Goal: Task Accomplishment & Management: Complete application form

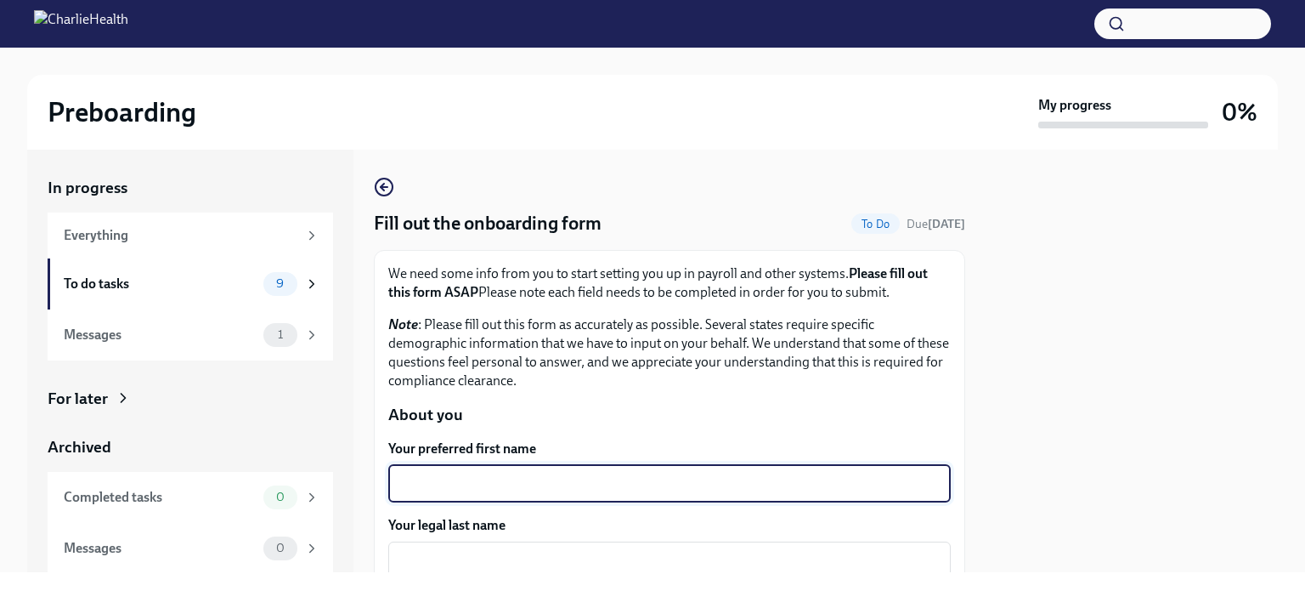
click at [556, 476] on textarea "Your preferred first name" at bounding box center [670, 483] width 542 height 20
type textarea "[PERSON_NAME]"
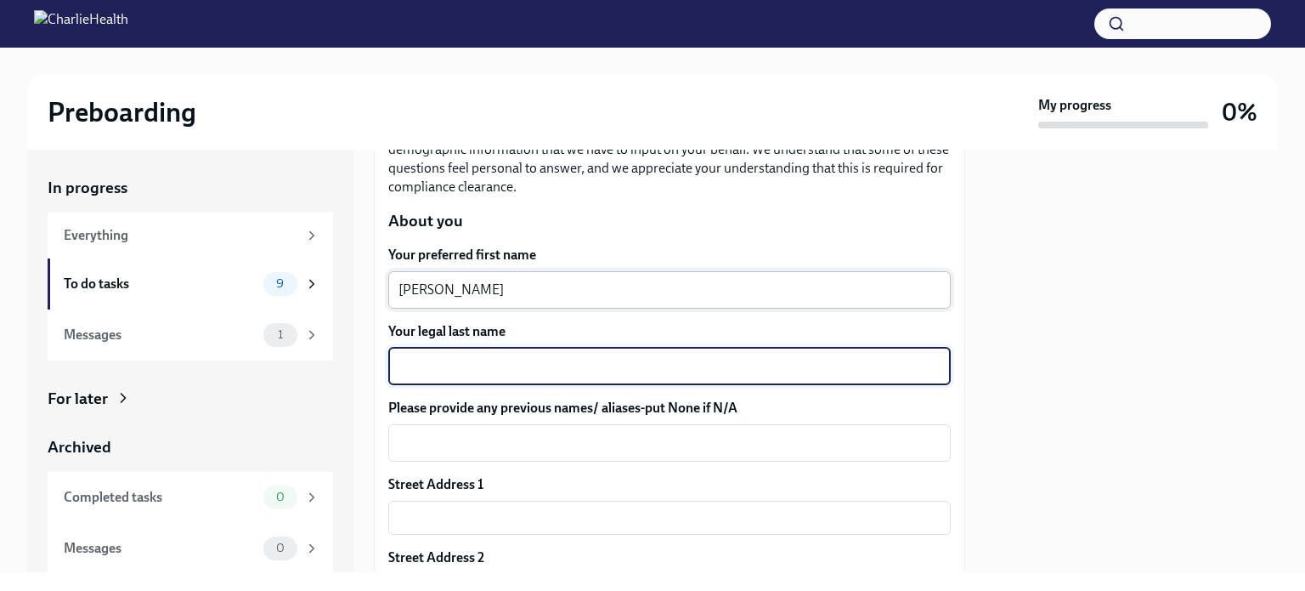
scroll to position [269, 0]
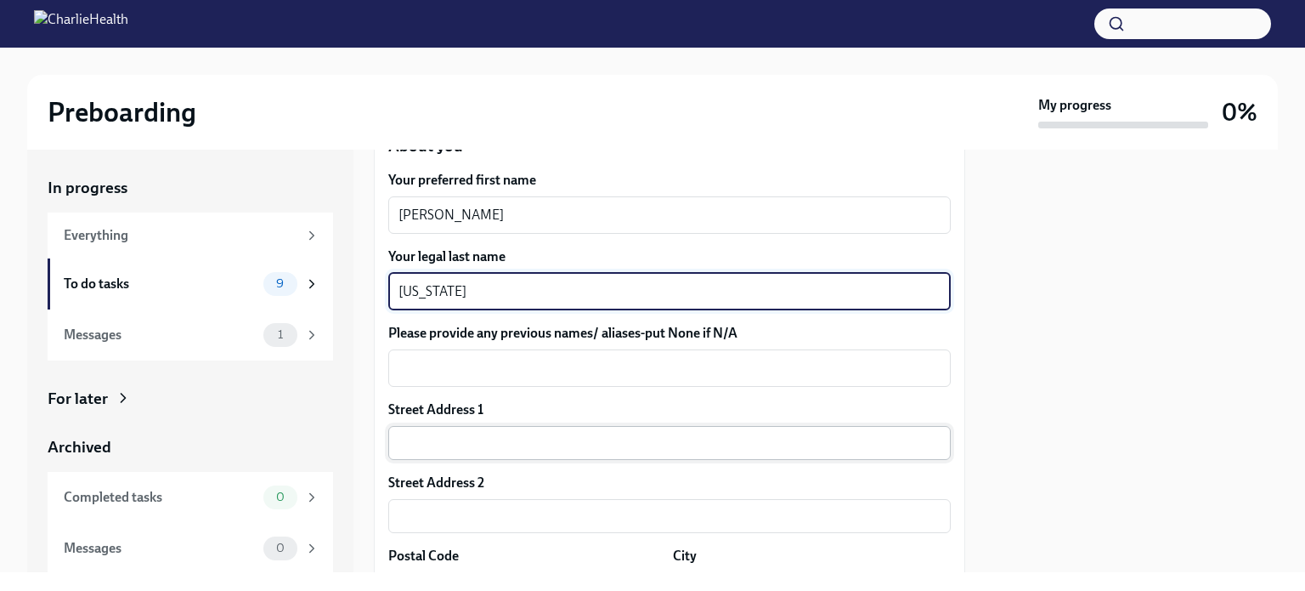
type textarea "[US_STATE]"
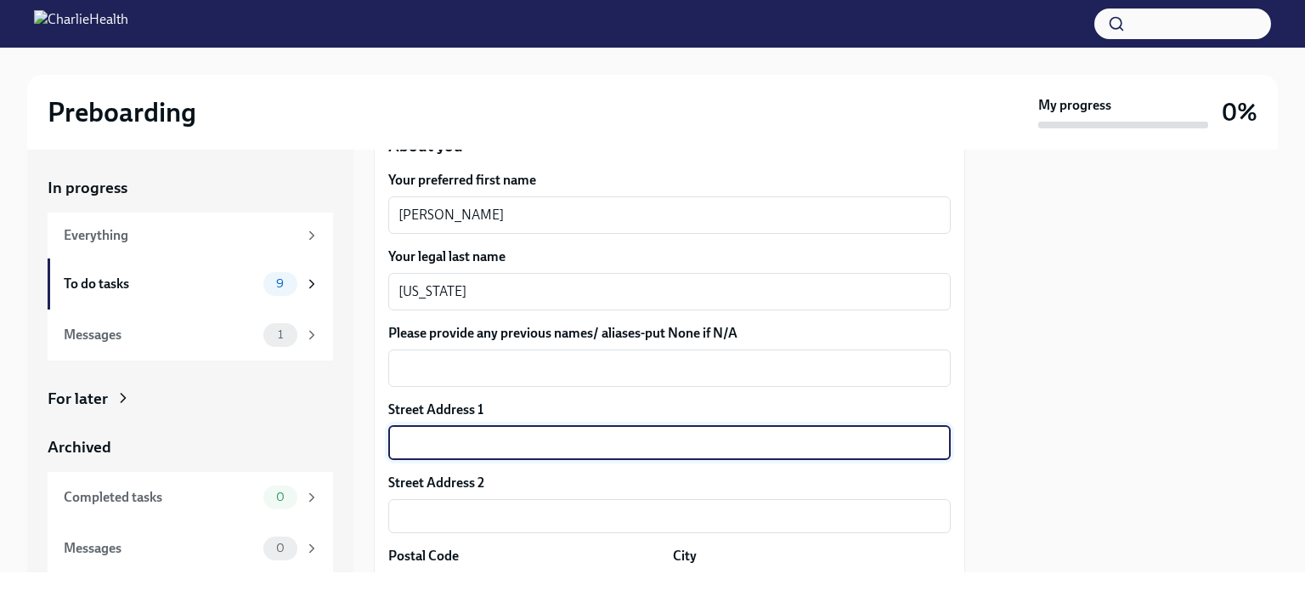
click at [477, 448] on input "text" at bounding box center [669, 443] width 563 height 34
type input "1722 [PERSON_NAME] Place"
type input "30288"
type input "Conley"
type input "GA"
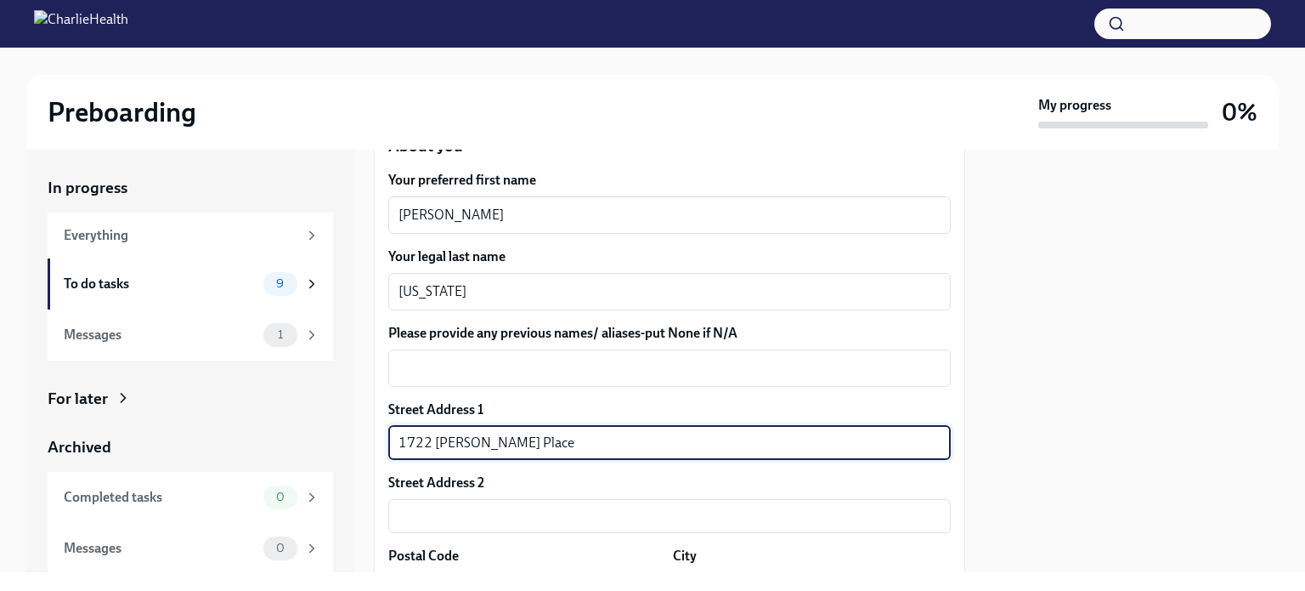
type input "US"
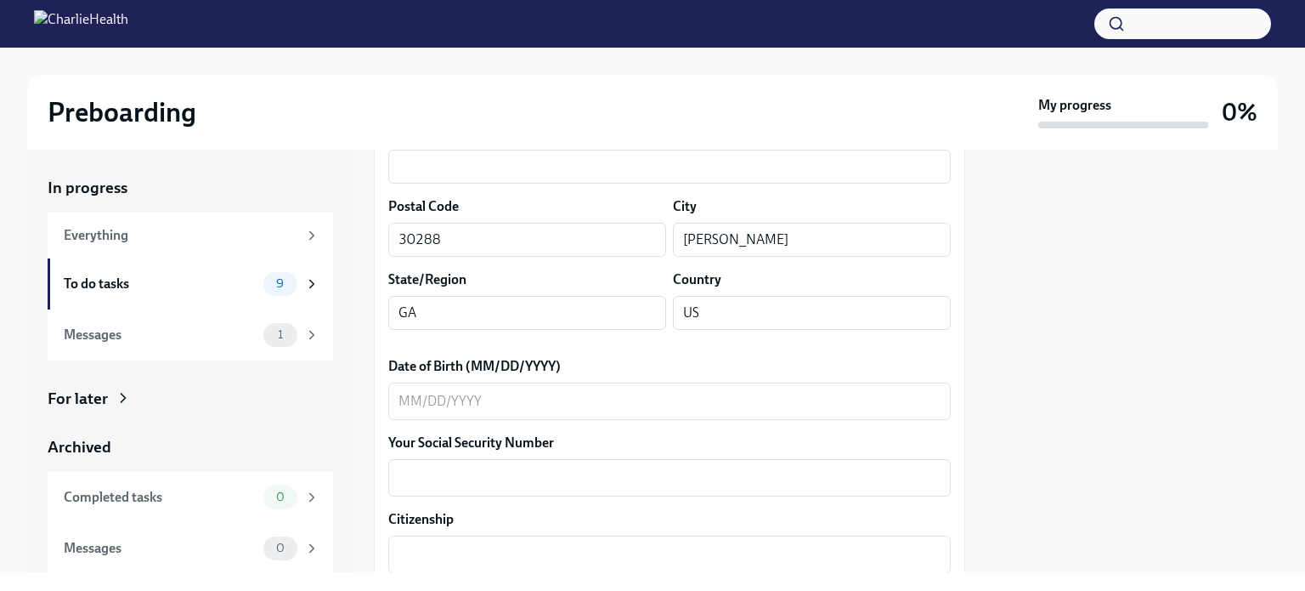
scroll to position [619, 0]
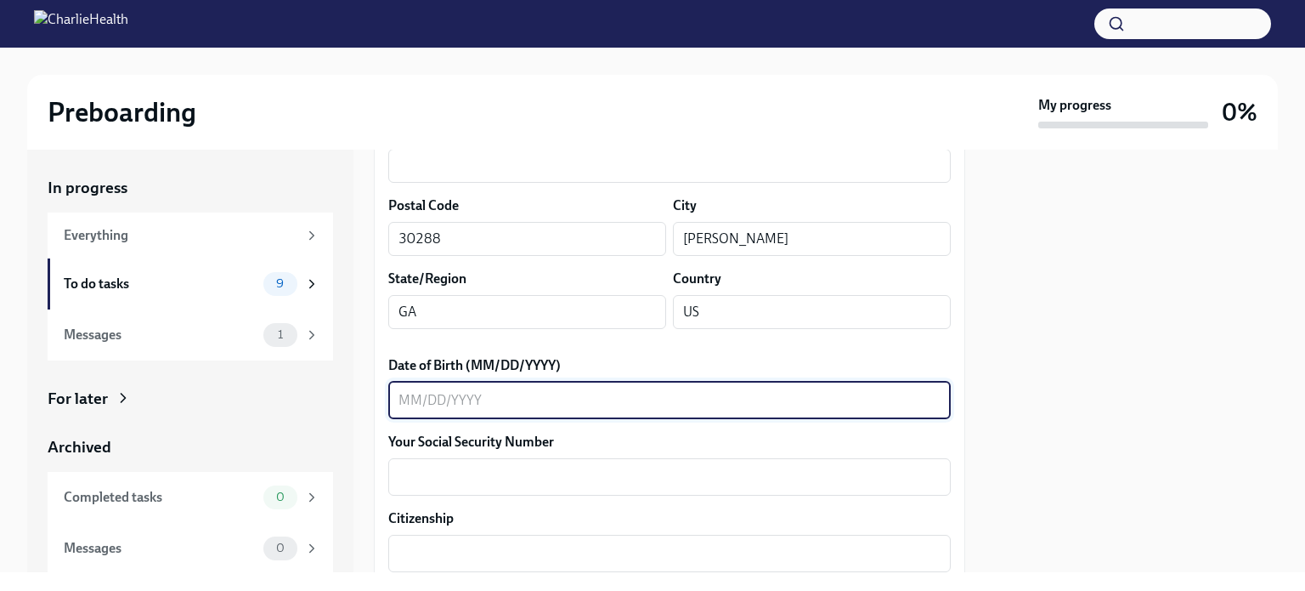
click at [457, 398] on textarea "Date of Birth (MM/DD/YYYY)" at bounding box center [670, 400] width 542 height 20
type textarea "01301960"
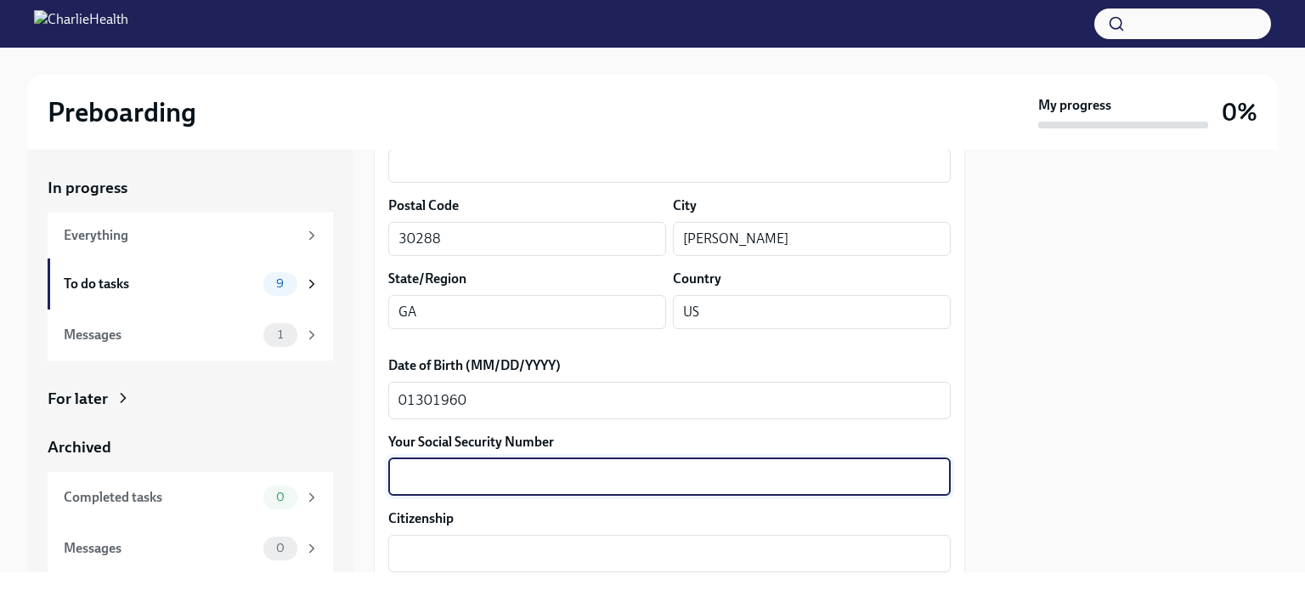
click at [425, 484] on textarea "Your Social Security Number" at bounding box center [670, 477] width 542 height 20
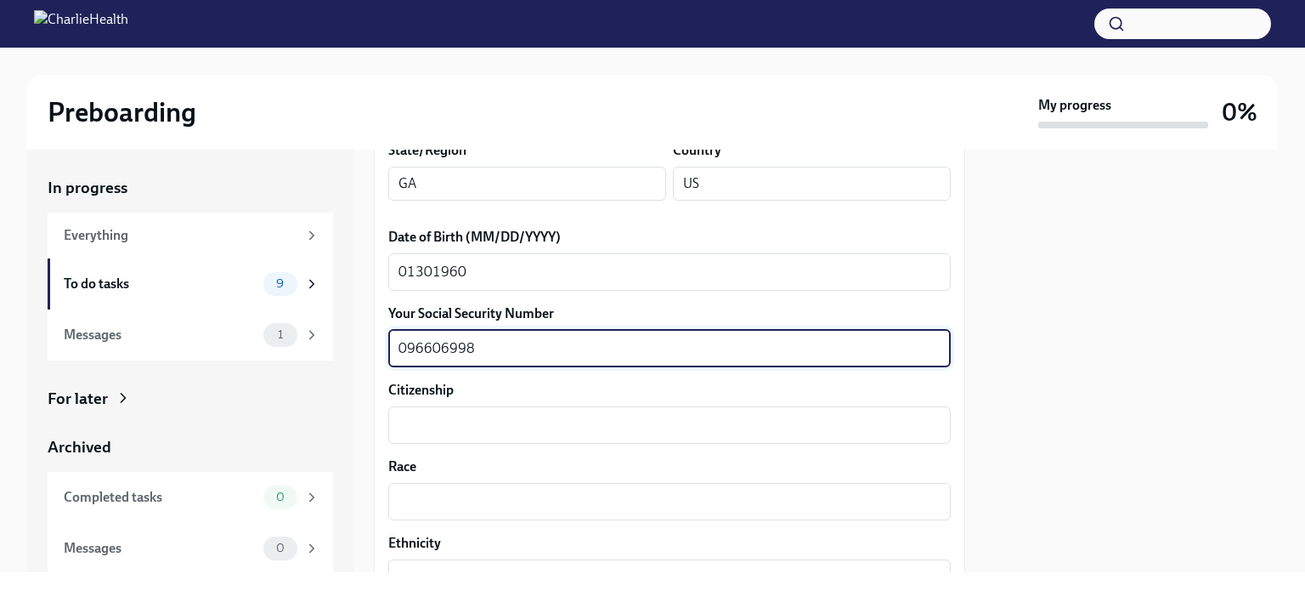
scroll to position [750, 0]
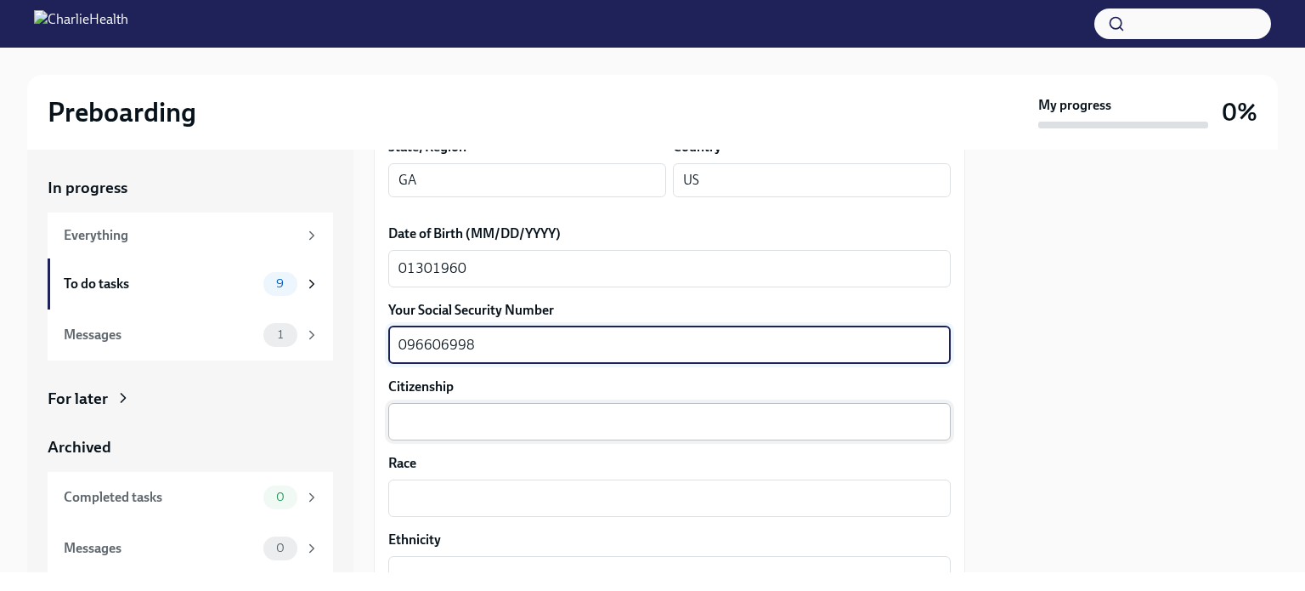
type textarea "096606998"
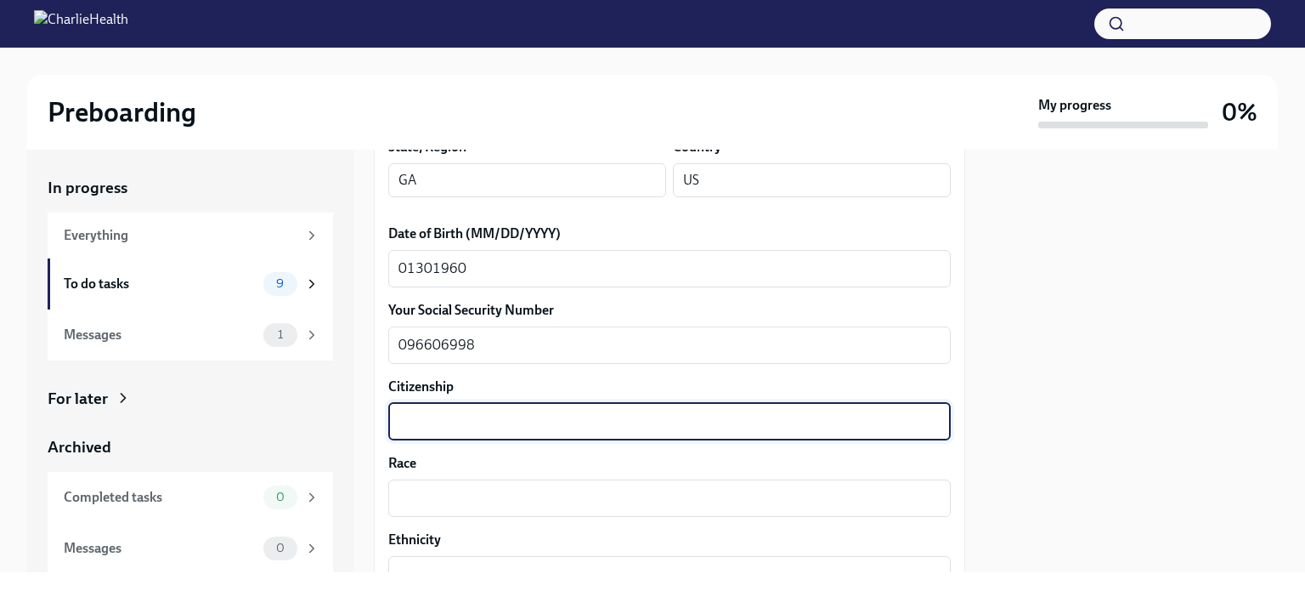
click at [412, 412] on textarea "Citizenship" at bounding box center [670, 421] width 542 height 20
type textarea "U.S."
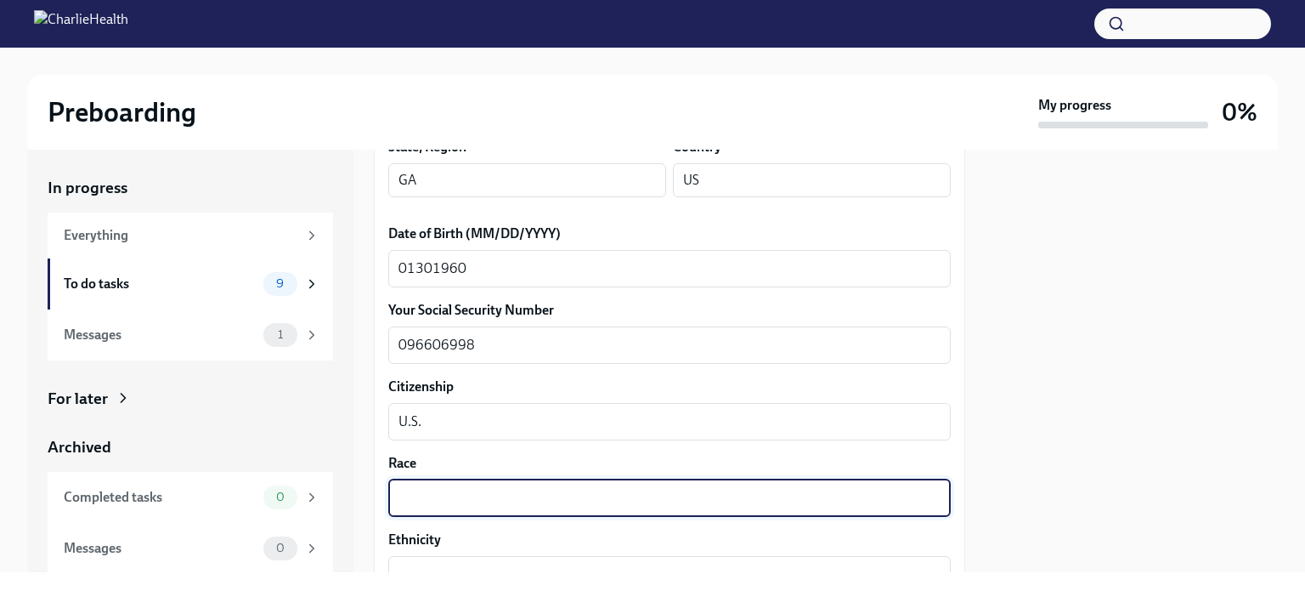
click at [407, 501] on textarea "Race" at bounding box center [670, 498] width 542 height 20
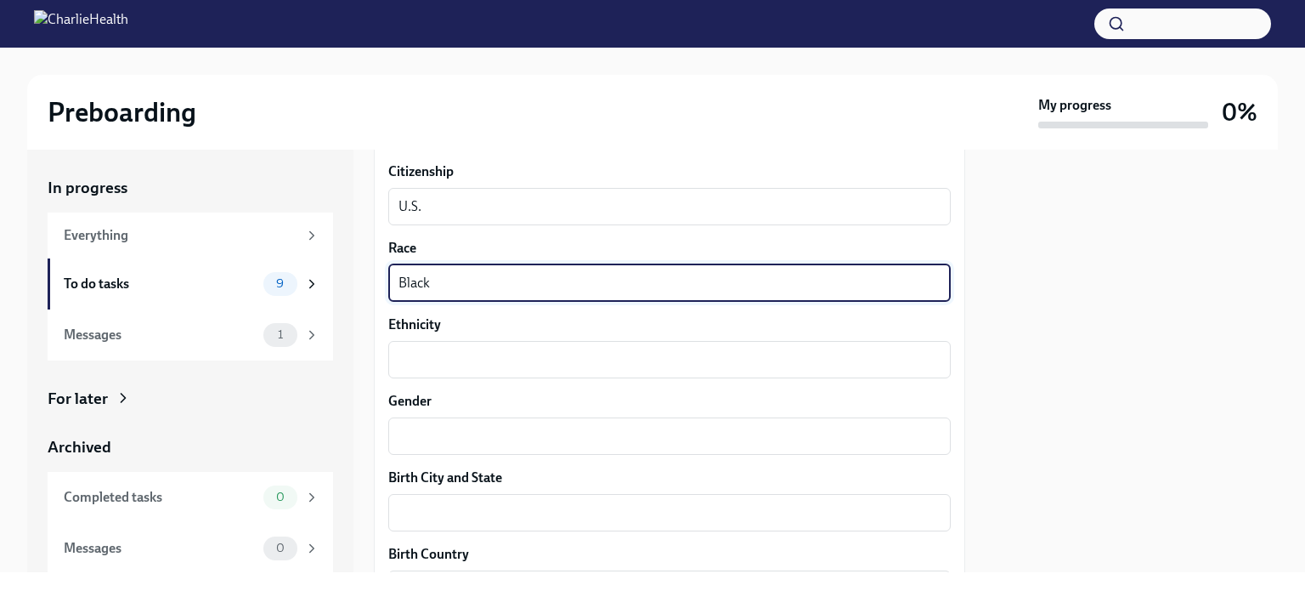
scroll to position [968, 0]
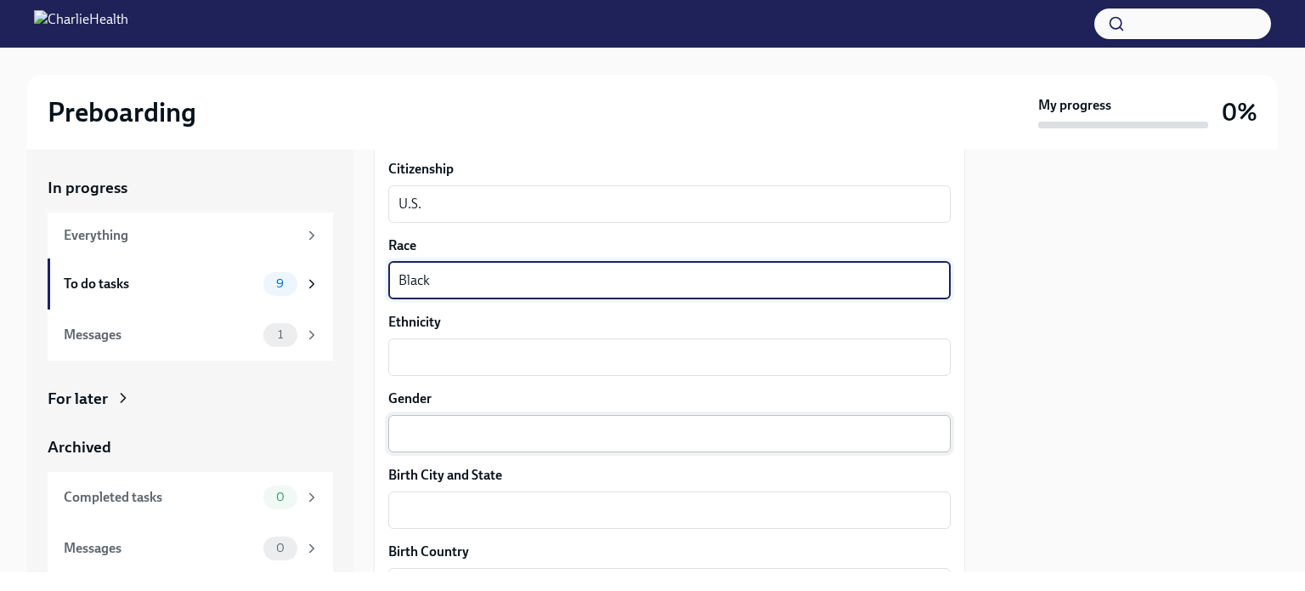
type textarea "Black"
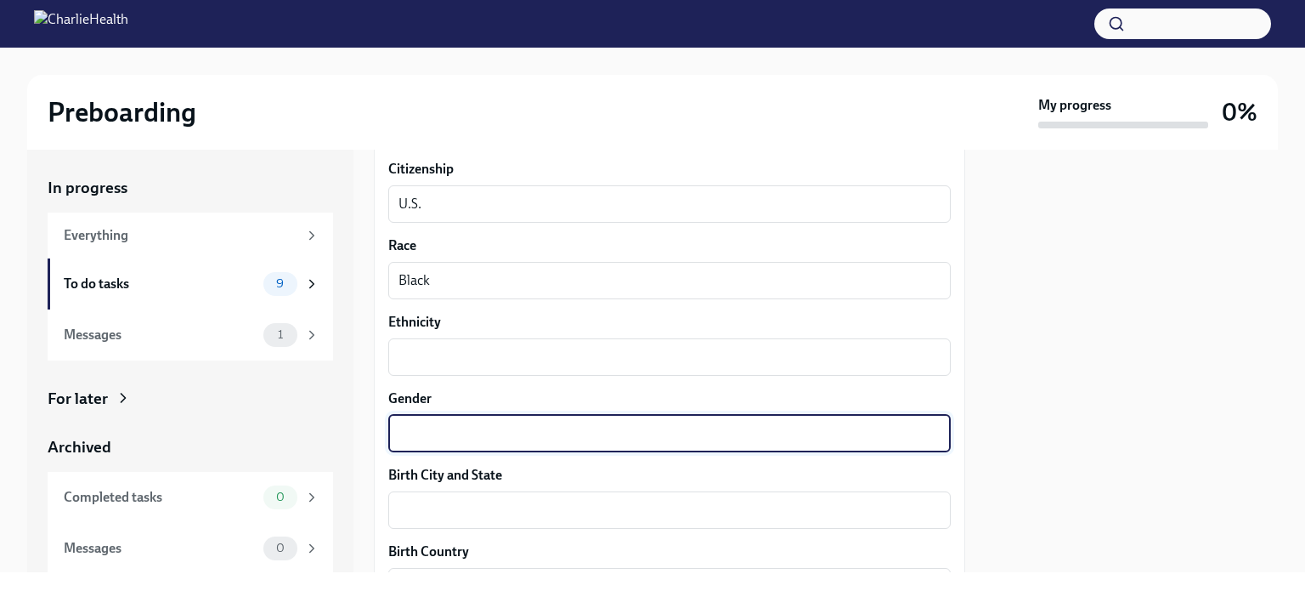
click at [399, 432] on textarea "Gender" at bounding box center [670, 433] width 542 height 20
type textarea "Male"
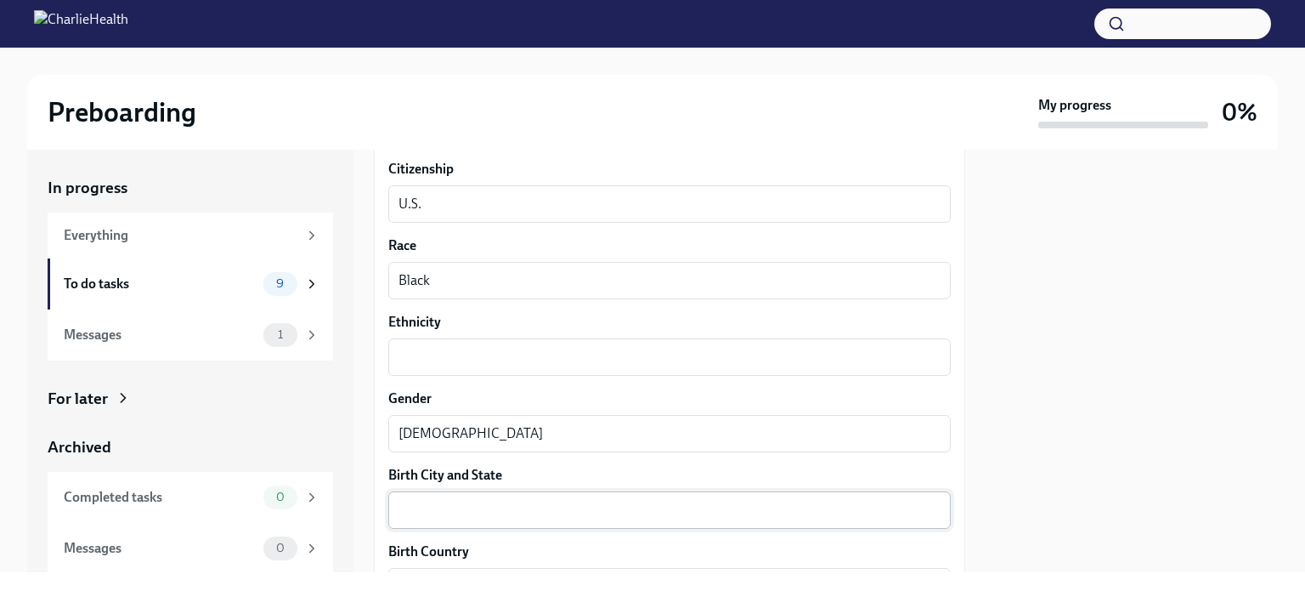
click at [410, 519] on div "x ​" at bounding box center [669, 509] width 563 height 37
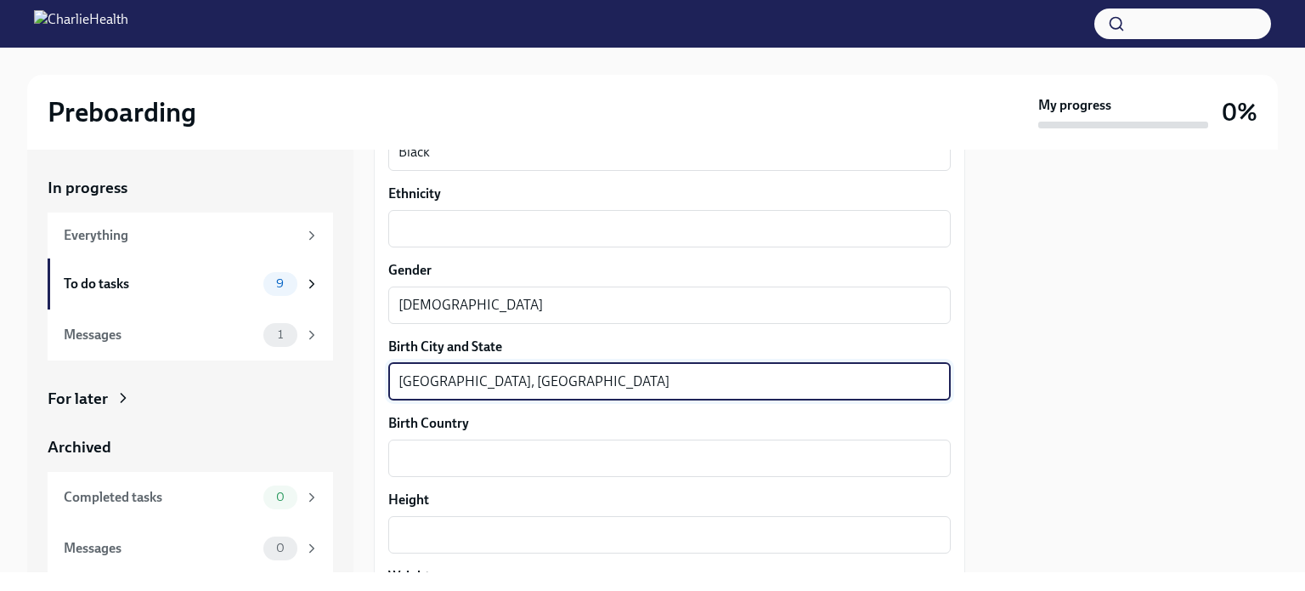
scroll to position [1098, 0]
type textarea "Queens, NY"
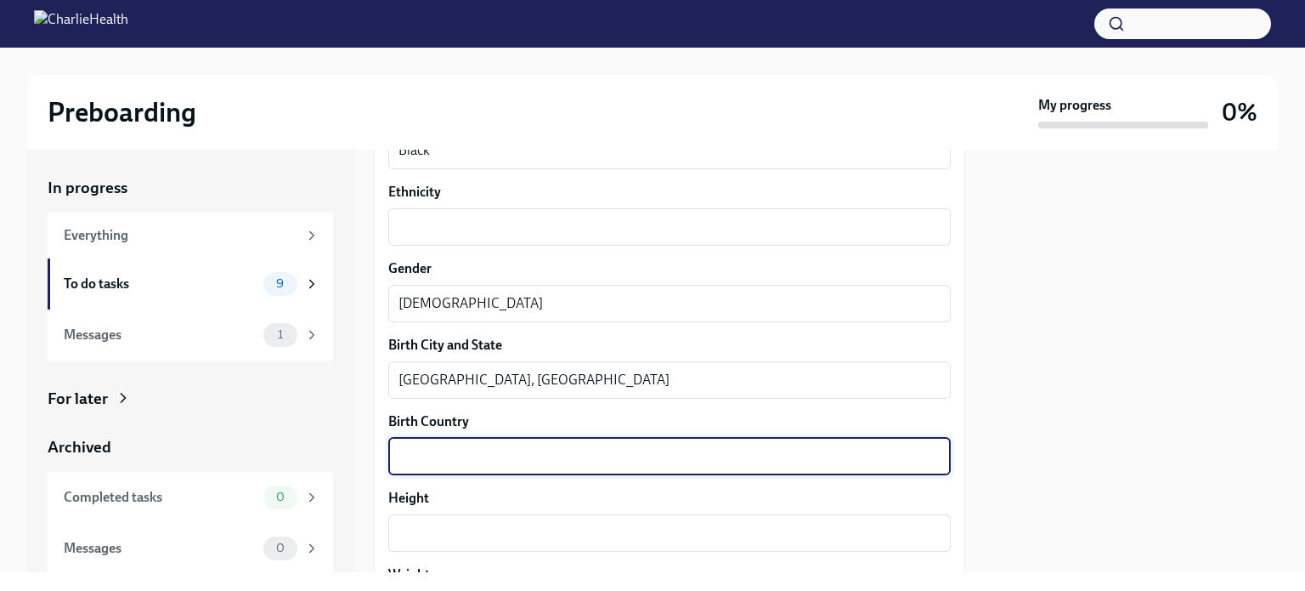
click at [415, 463] on textarea "Birth Country" at bounding box center [670, 456] width 542 height 20
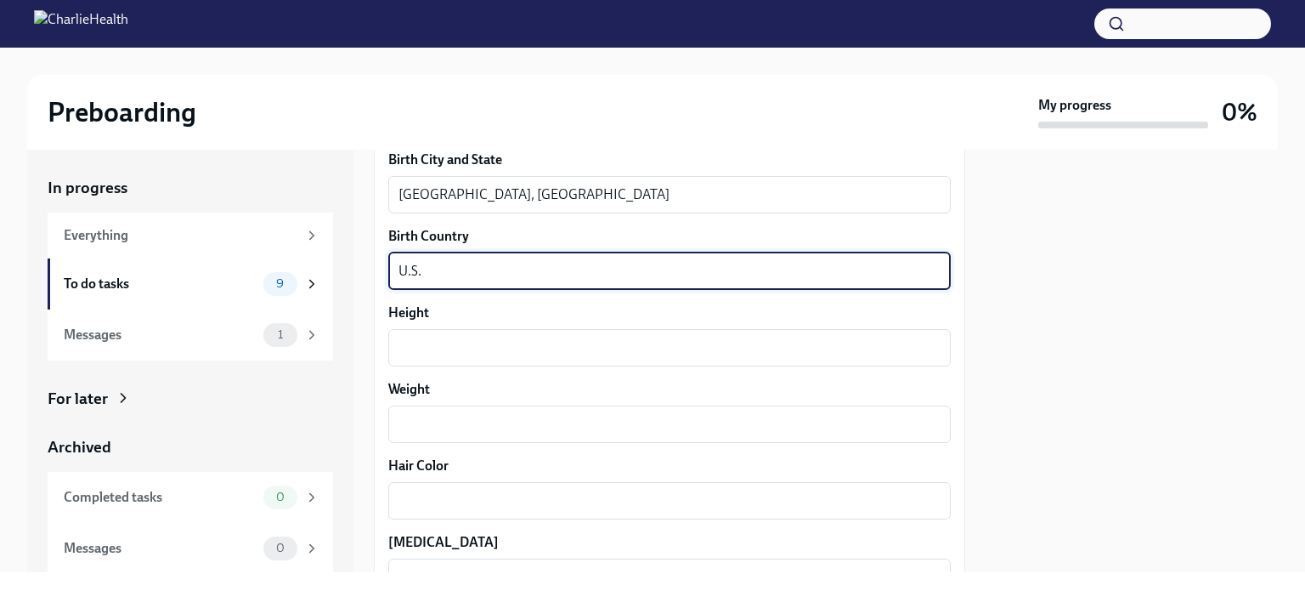
scroll to position [1291, 0]
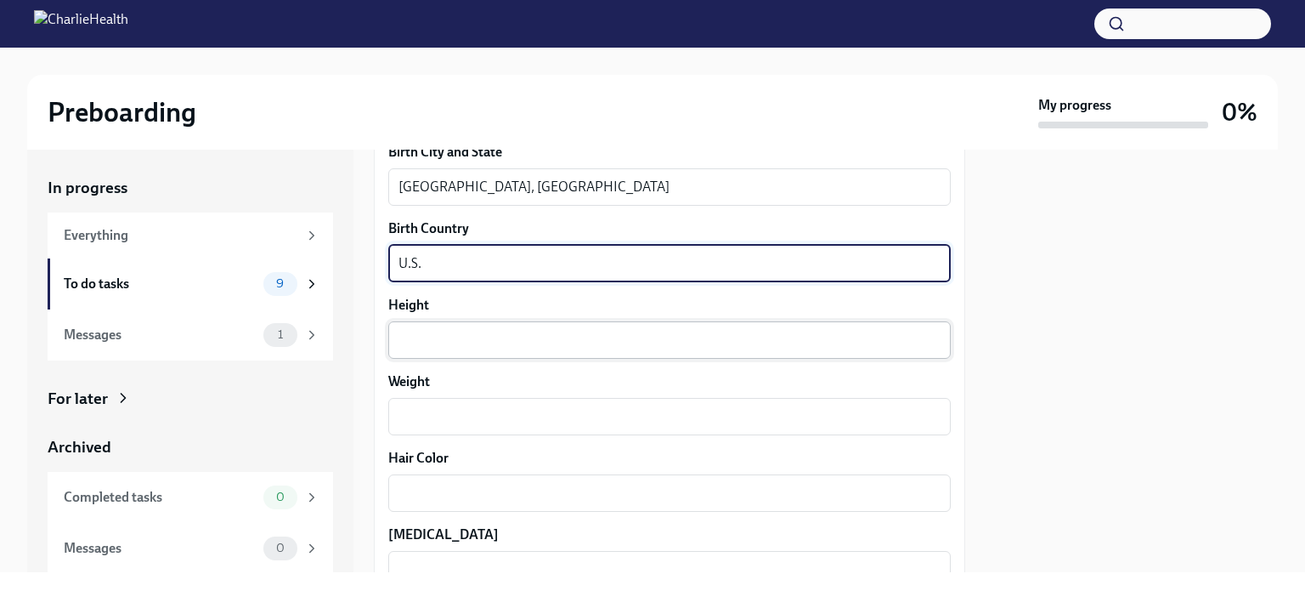
type textarea "U.S."
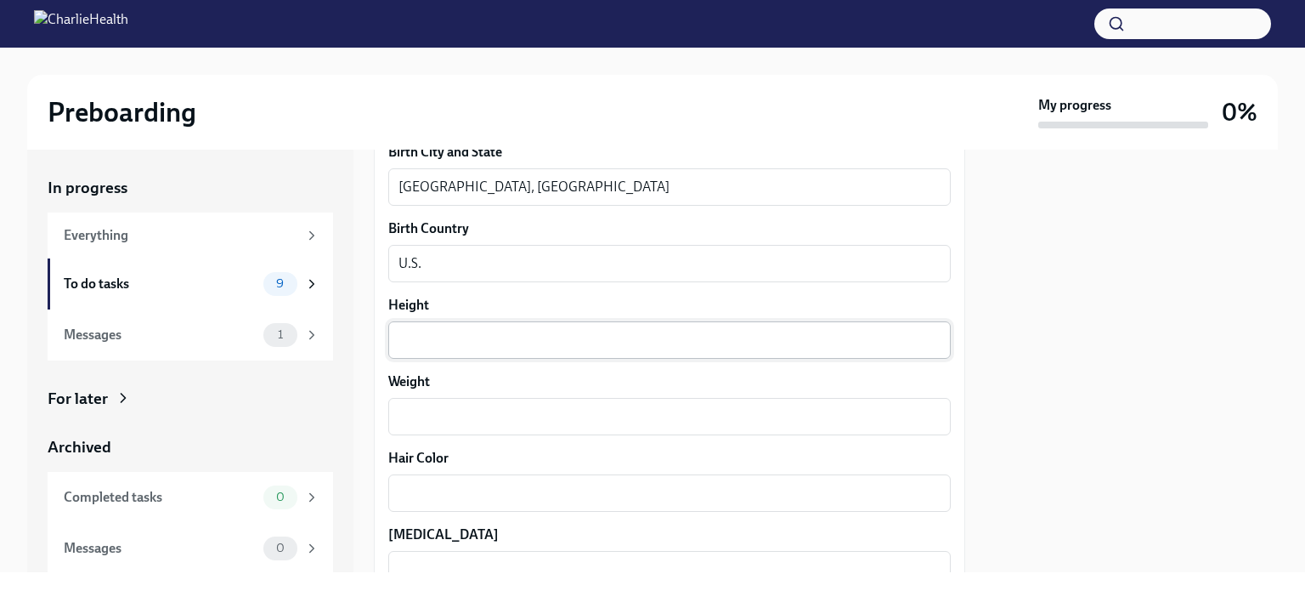
click at [402, 353] on div "x ​" at bounding box center [669, 339] width 563 height 37
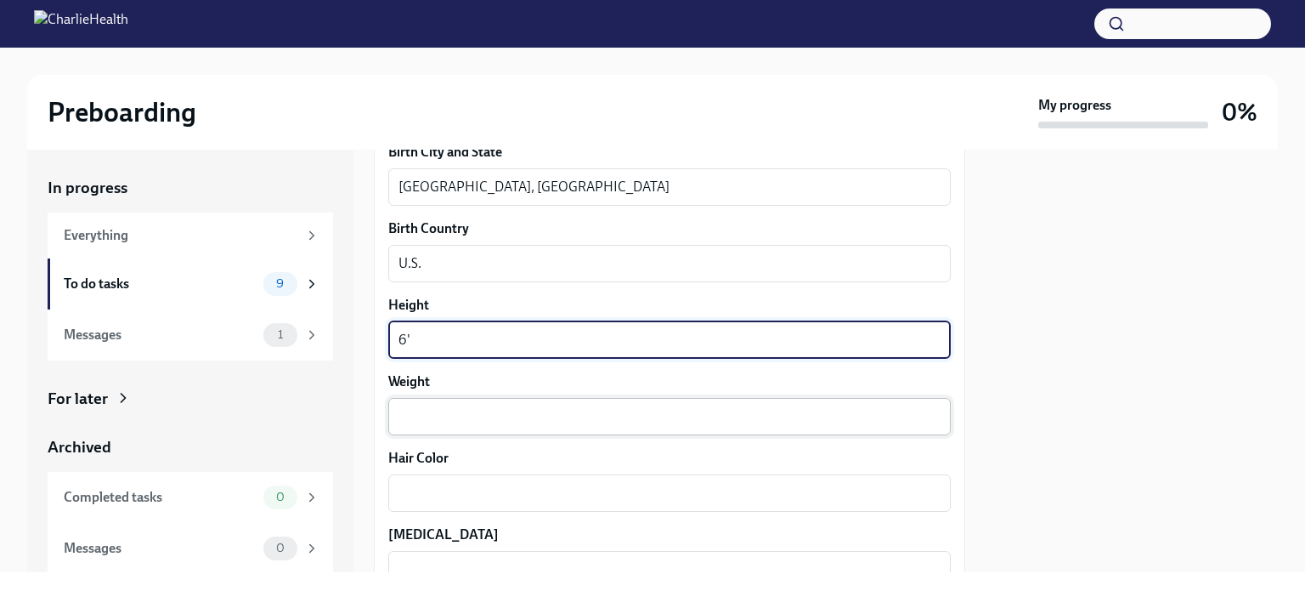
type textarea "6'"
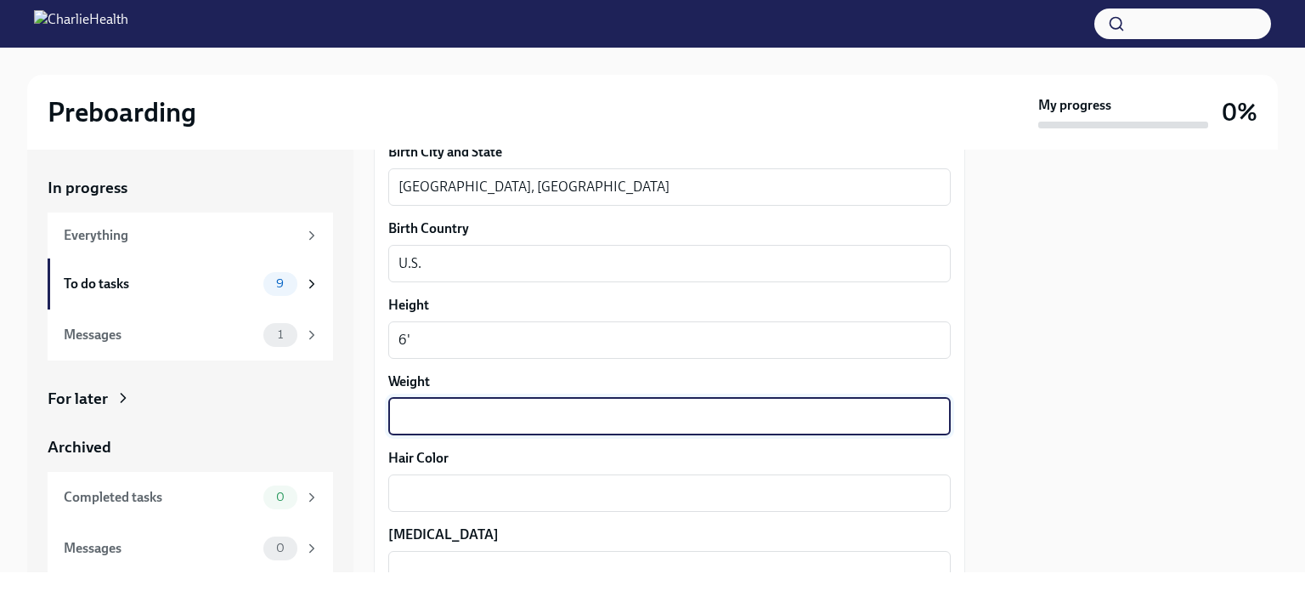
click at [401, 421] on textarea "Weight" at bounding box center [670, 416] width 542 height 20
type textarea "197"
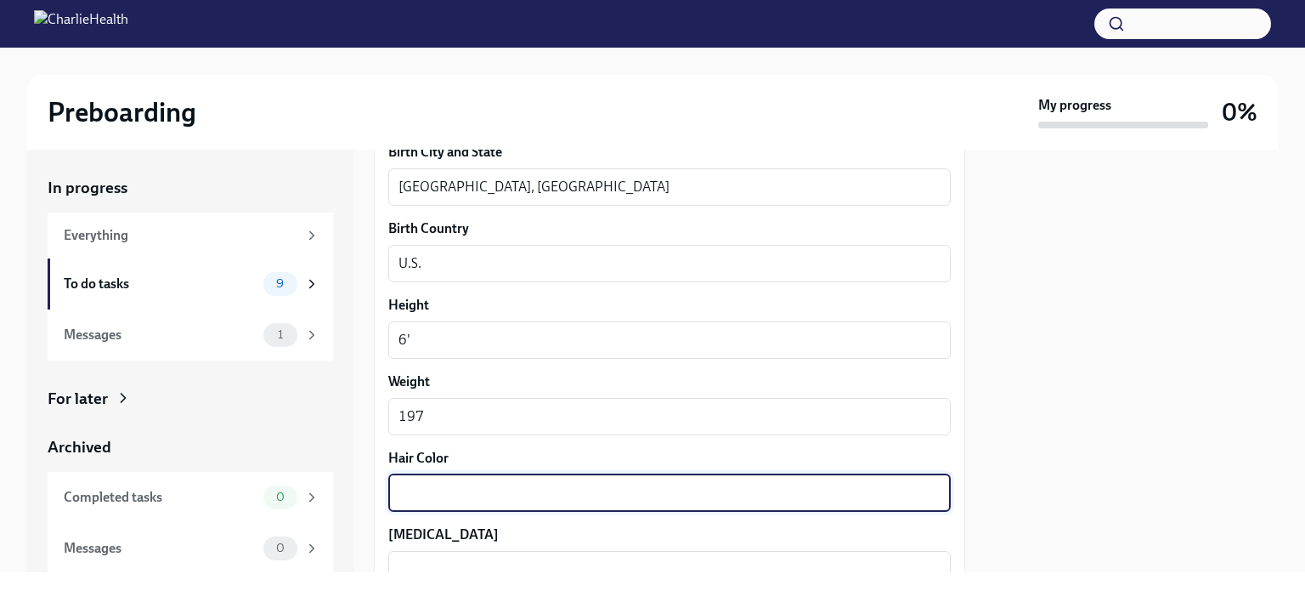
click at [399, 489] on textarea "Hair Color" at bounding box center [670, 493] width 542 height 20
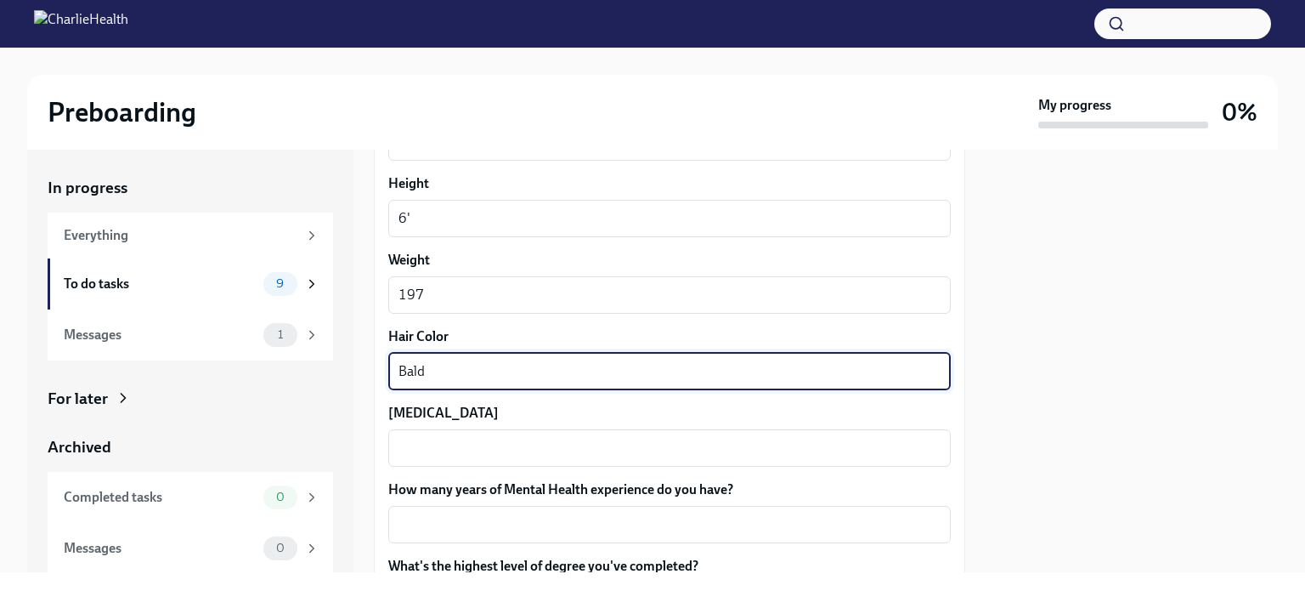
scroll to position [1424, 0]
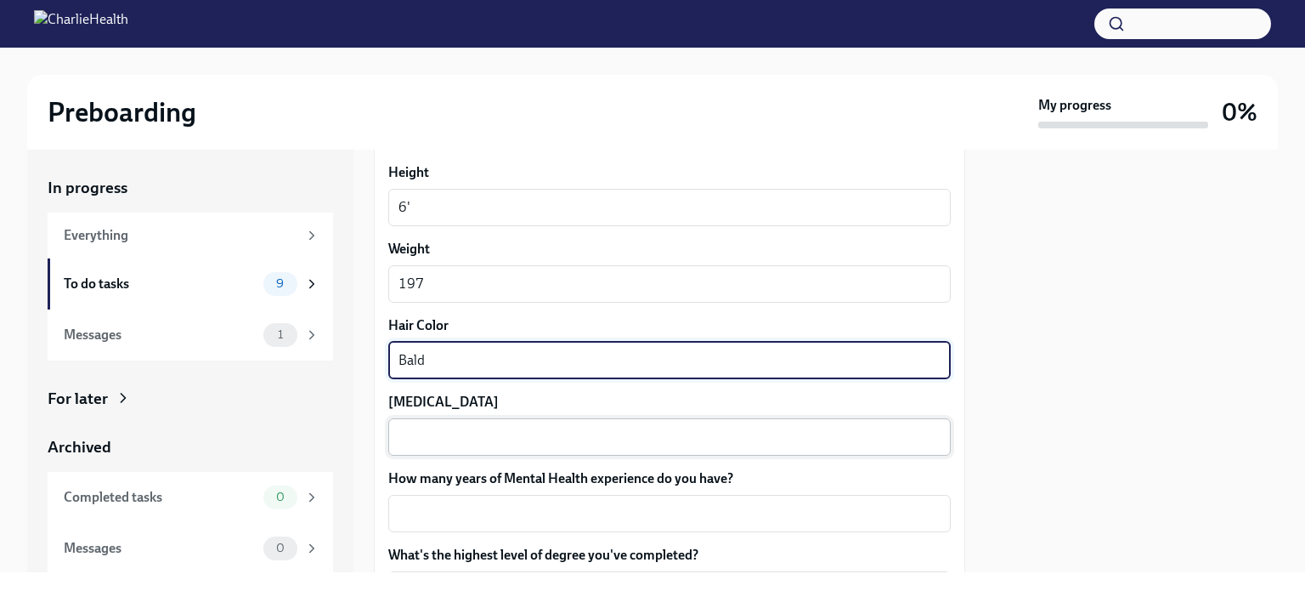
type textarea "Bald"
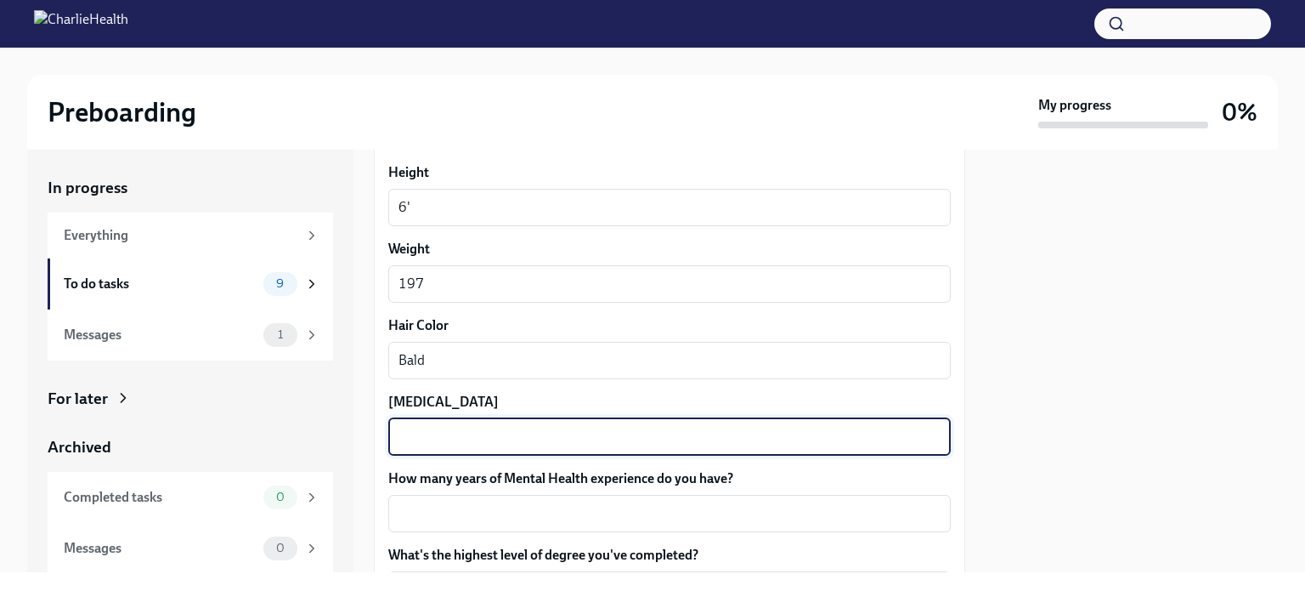
click at [417, 427] on textarea "[MEDICAL_DATA]" at bounding box center [670, 437] width 542 height 20
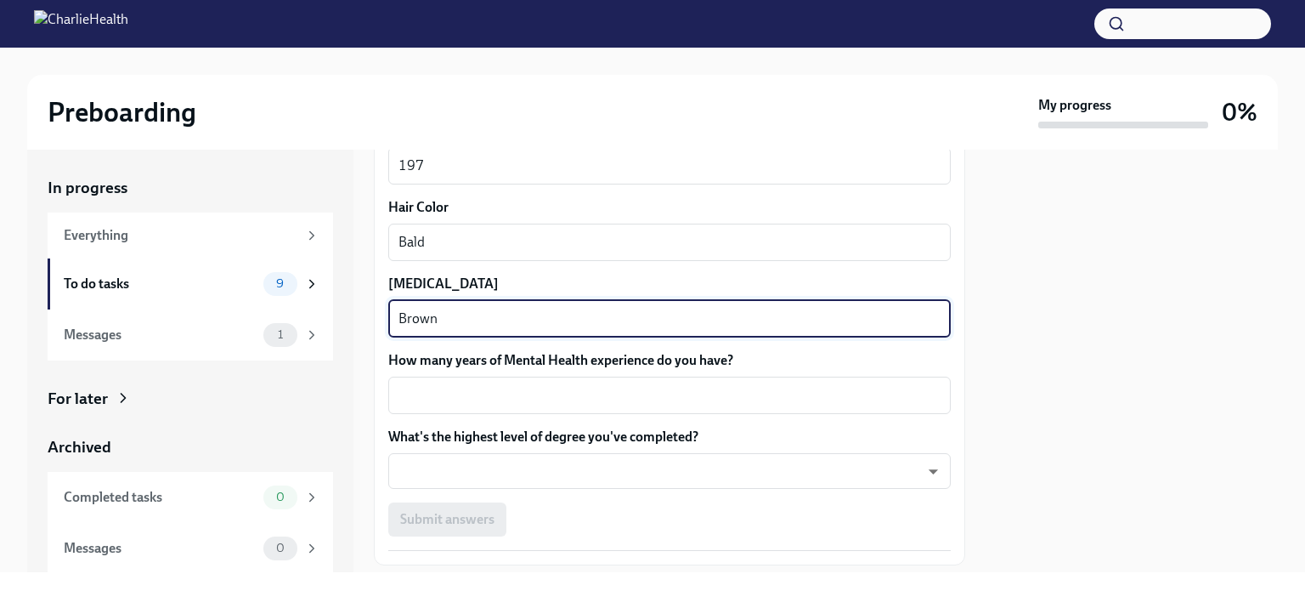
scroll to position [1543, 0]
type textarea "Brown"
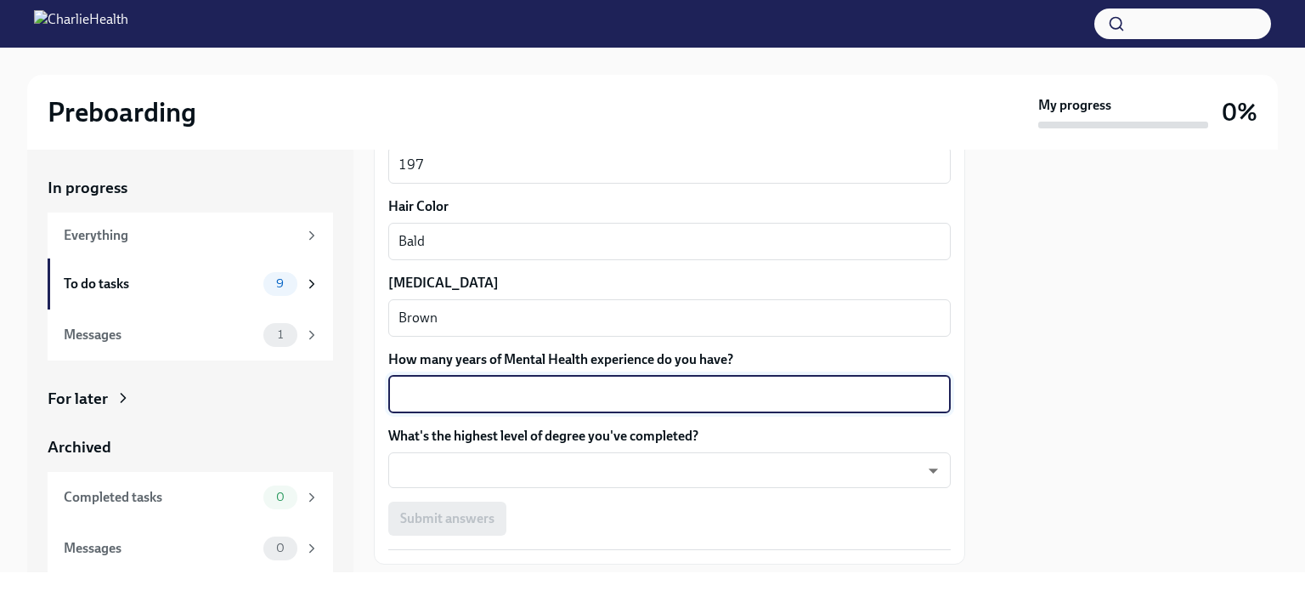
click at [405, 394] on textarea "How many years of Mental Health experience do you have?" at bounding box center [670, 394] width 542 height 20
type textarea "7"
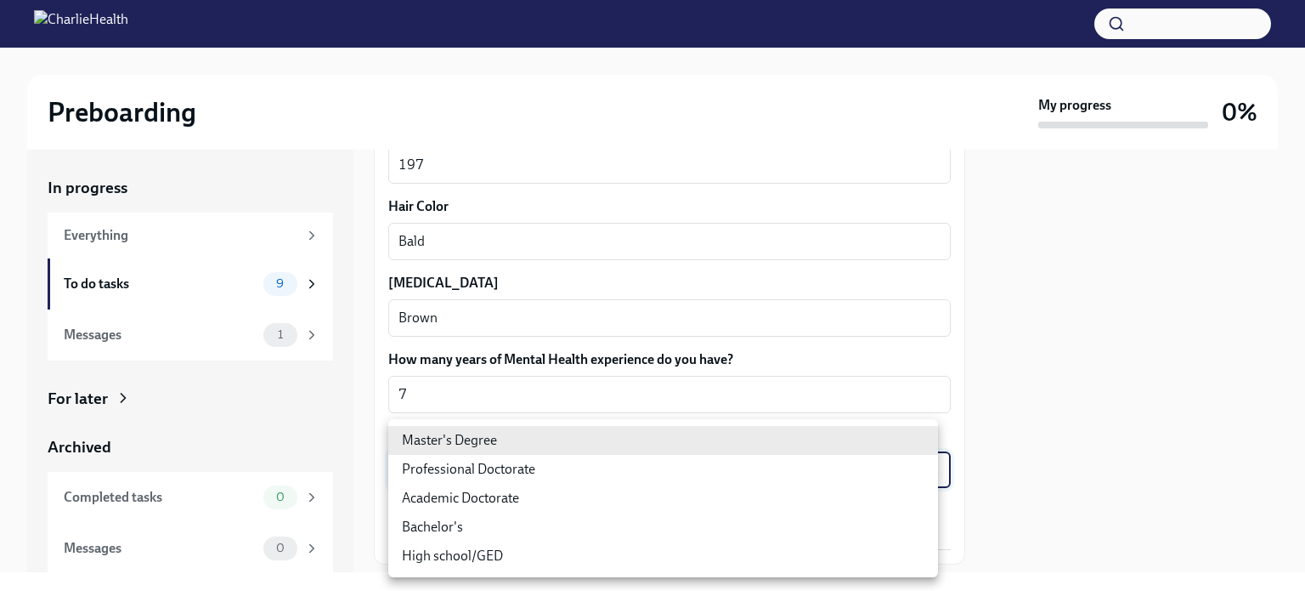
click at [418, 468] on body "Preboarding My progress 0% In progress Everything To do tasks 9 Messages 1 For …" at bounding box center [652, 295] width 1305 height 591
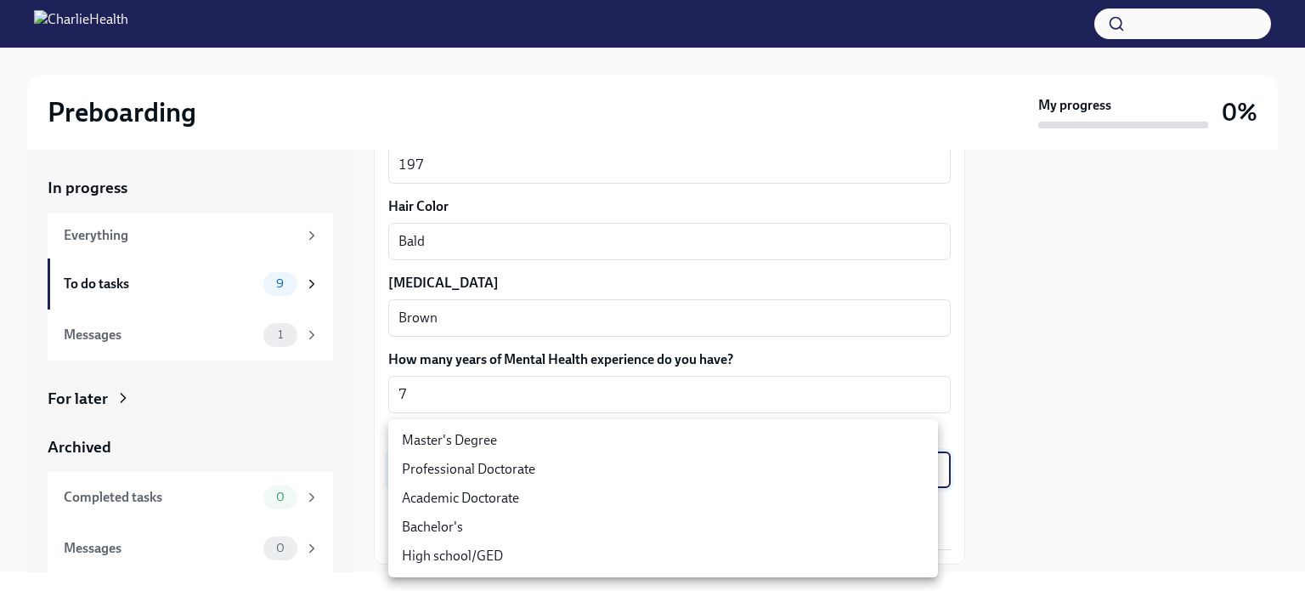
click at [451, 436] on li "Master's Degree" at bounding box center [663, 440] width 550 height 29
type input "2vBr-ghkD"
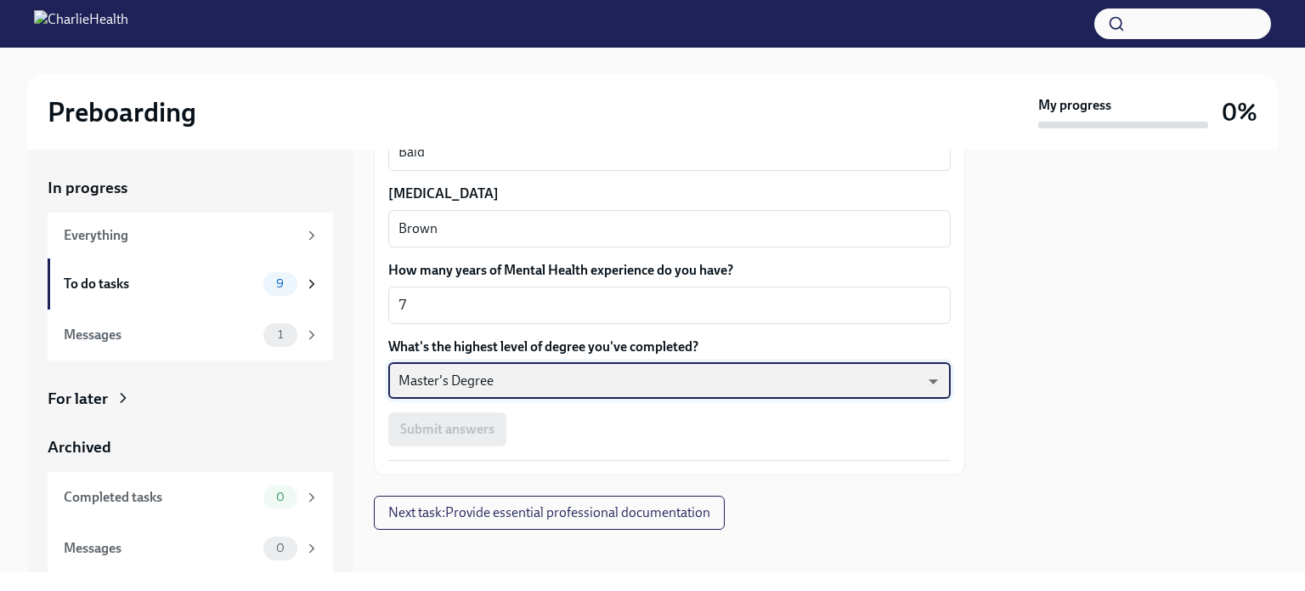
scroll to position [1642, 0]
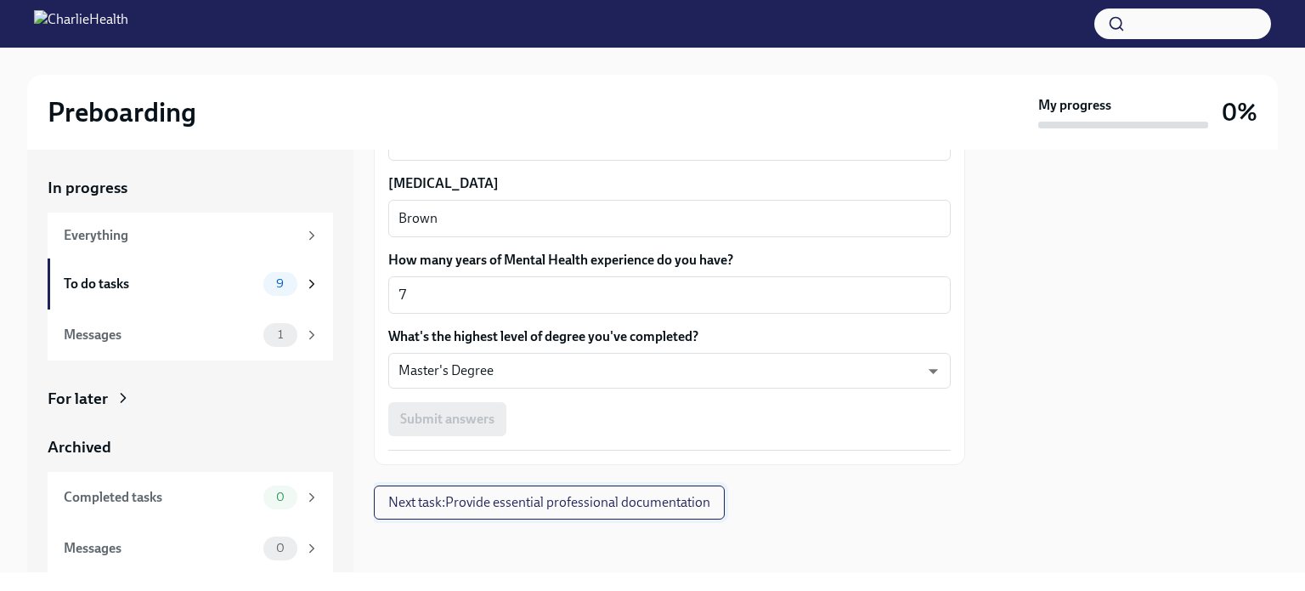
click at [486, 496] on span "Next task : Provide essential professional documentation" at bounding box center [549, 502] width 322 height 17
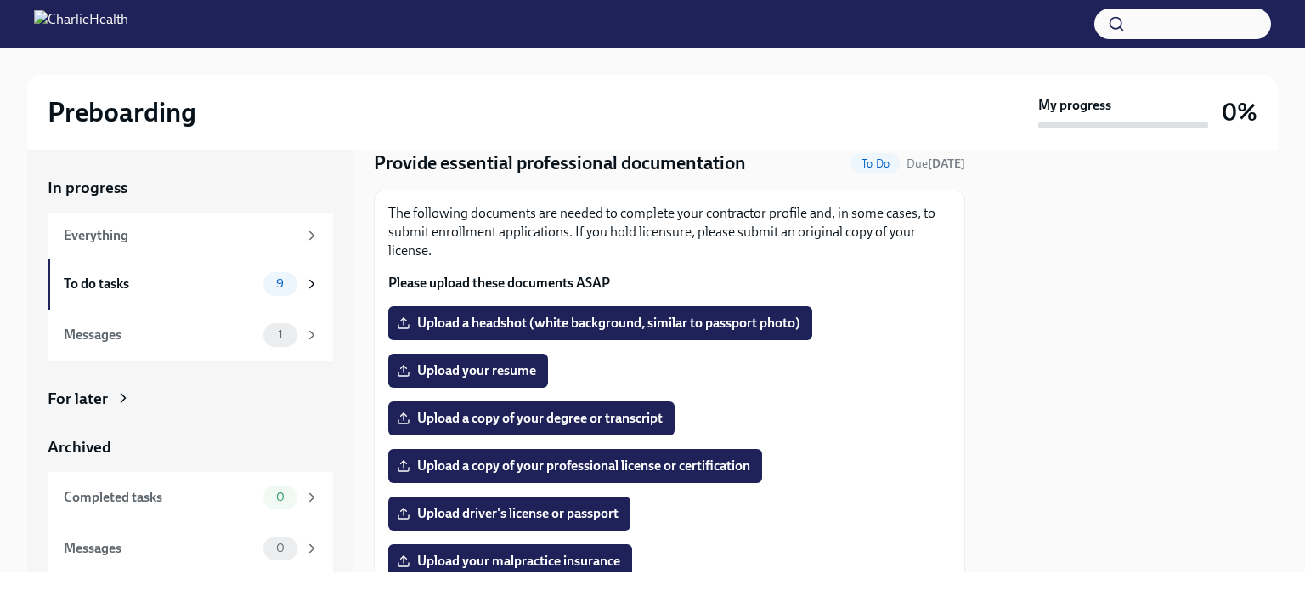
scroll to position [63, 0]
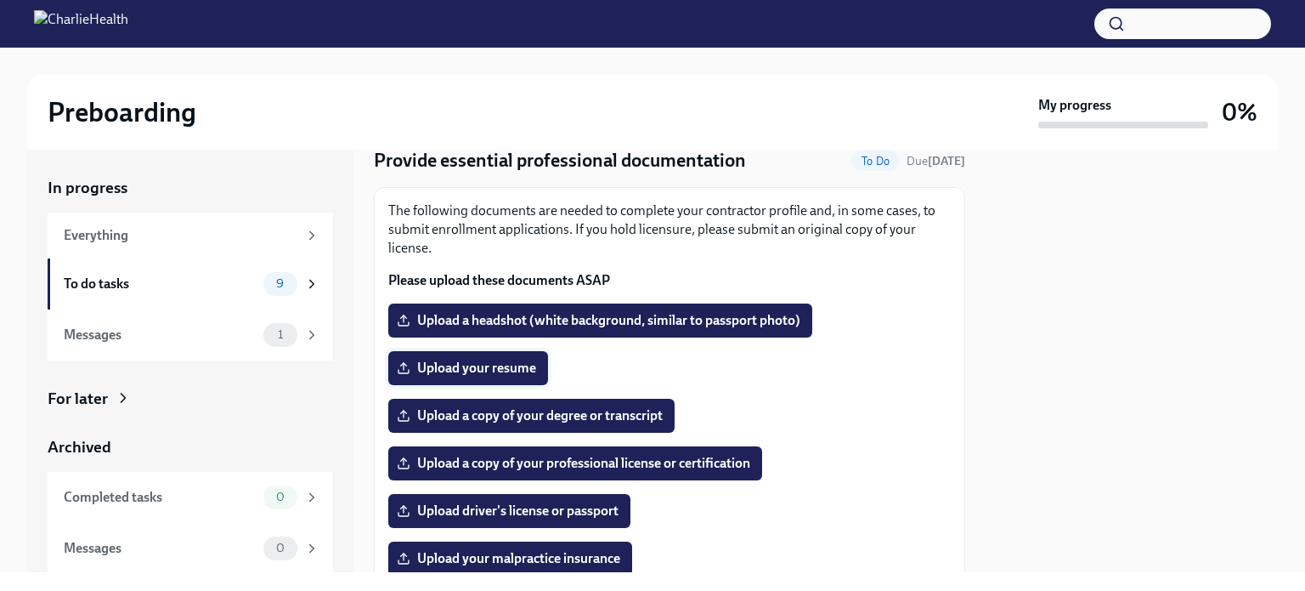
click at [502, 360] on span "Upload your resume" at bounding box center [468, 368] width 136 height 17
click at [0, 0] on input "Upload your resume" at bounding box center [0, 0] width 0 height 0
click at [626, 416] on span "Upload a copy of your degree or transcript" at bounding box center [531, 415] width 263 height 17
click at [0, 0] on input "Upload a copy of your degree or transcript" at bounding box center [0, 0] width 0 height 0
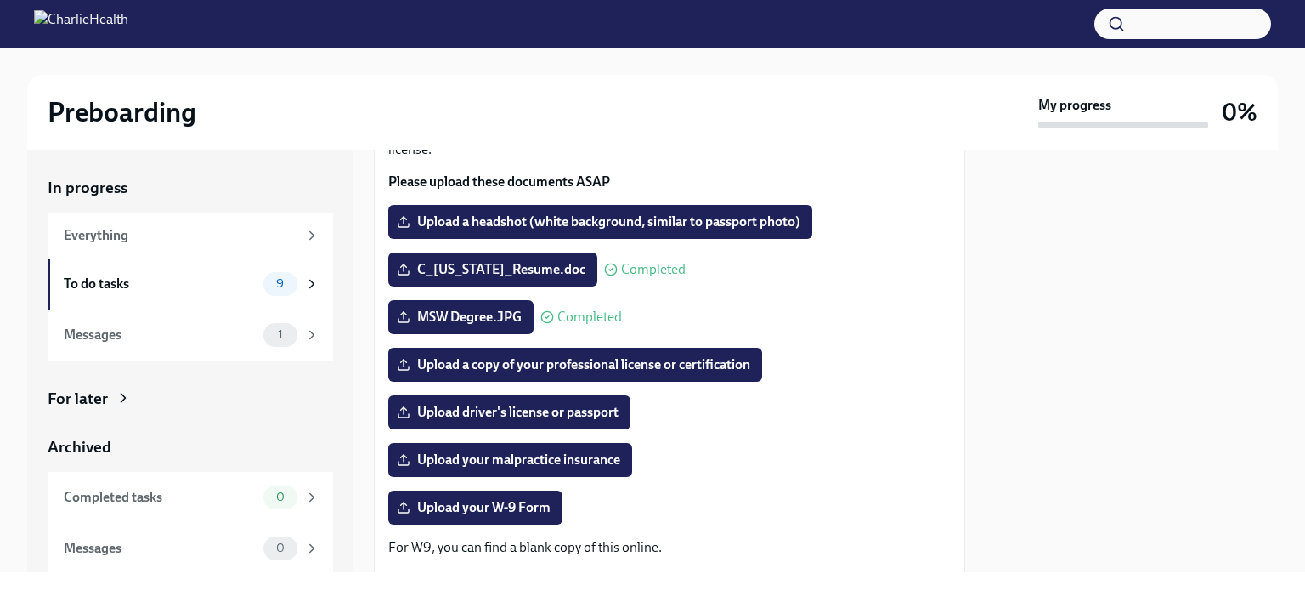
scroll to position [156, 0]
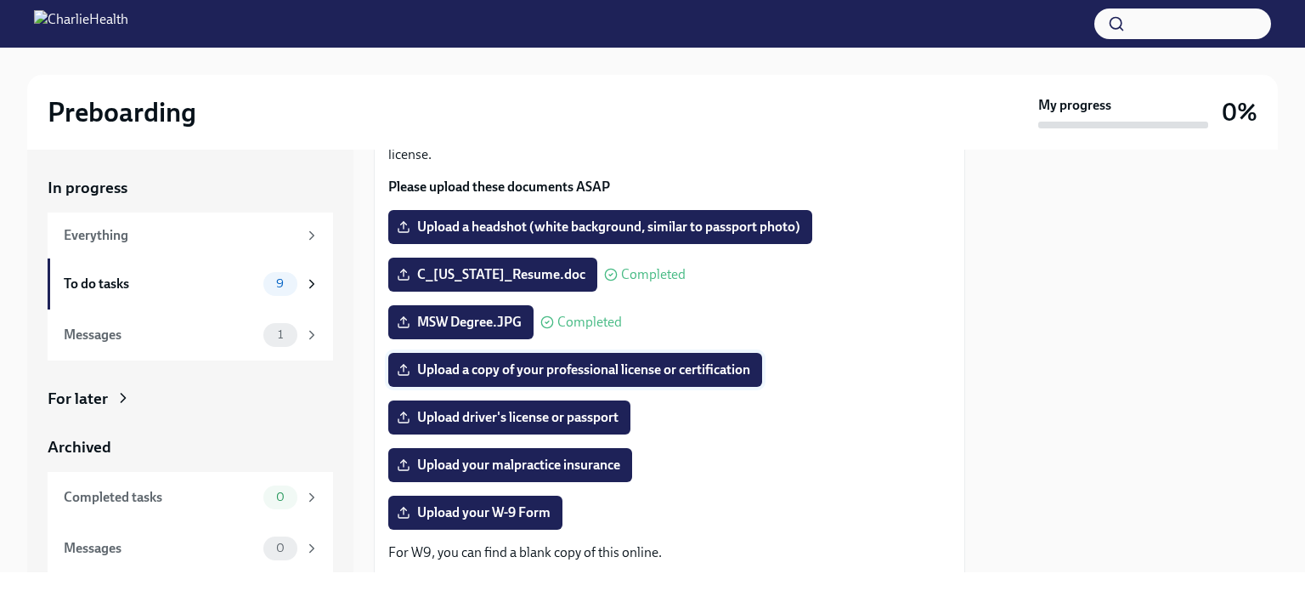
click at [661, 374] on span "Upload a copy of your professional license or certification" at bounding box center [575, 369] width 350 height 17
click at [0, 0] on input "Upload a copy of your professional license or certification" at bounding box center [0, 0] width 0 height 0
click at [564, 415] on span "Upload driver's license or passport" at bounding box center [509, 417] width 218 height 17
click at [0, 0] on input "Upload driver's license or passport" at bounding box center [0, 0] width 0 height 0
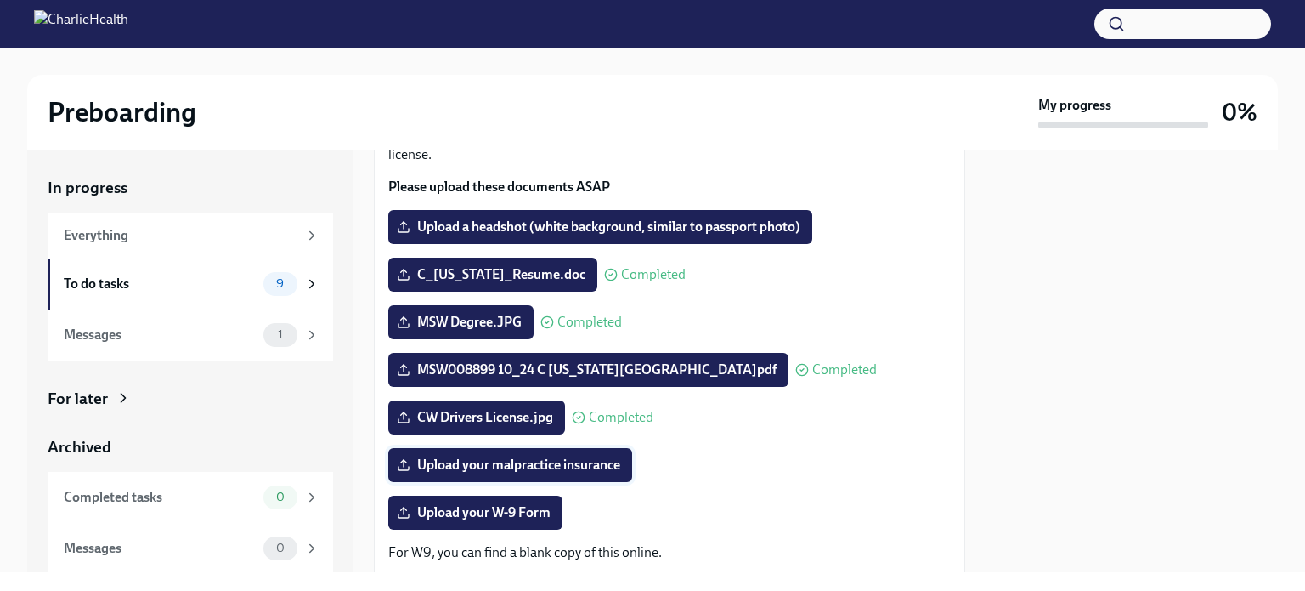
click at [504, 462] on span "Upload your malpractice insurance" at bounding box center [510, 464] width 220 height 17
click at [0, 0] on input "Upload your malpractice insurance" at bounding box center [0, 0] width 0 height 0
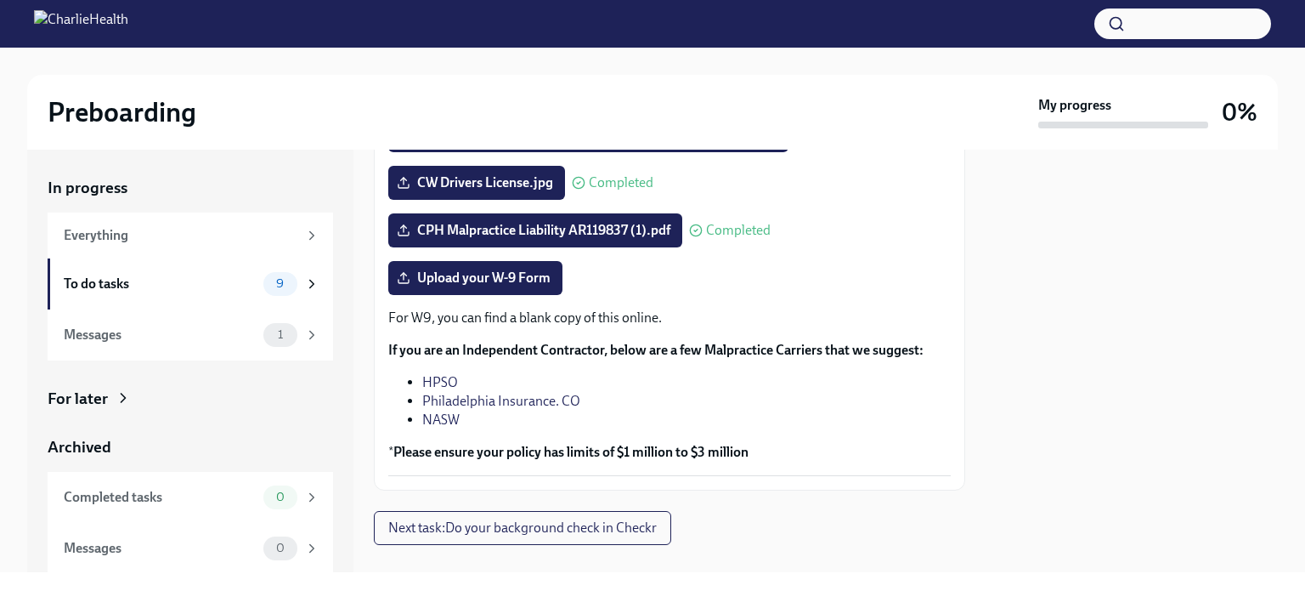
scroll to position [391, 0]
click at [467, 281] on span "Upload your W-9 Form" at bounding box center [475, 277] width 150 height 17
click at [0, 0] on input "Upload your W-9 Form" at bounding box center [0, 0] width 0 height 0
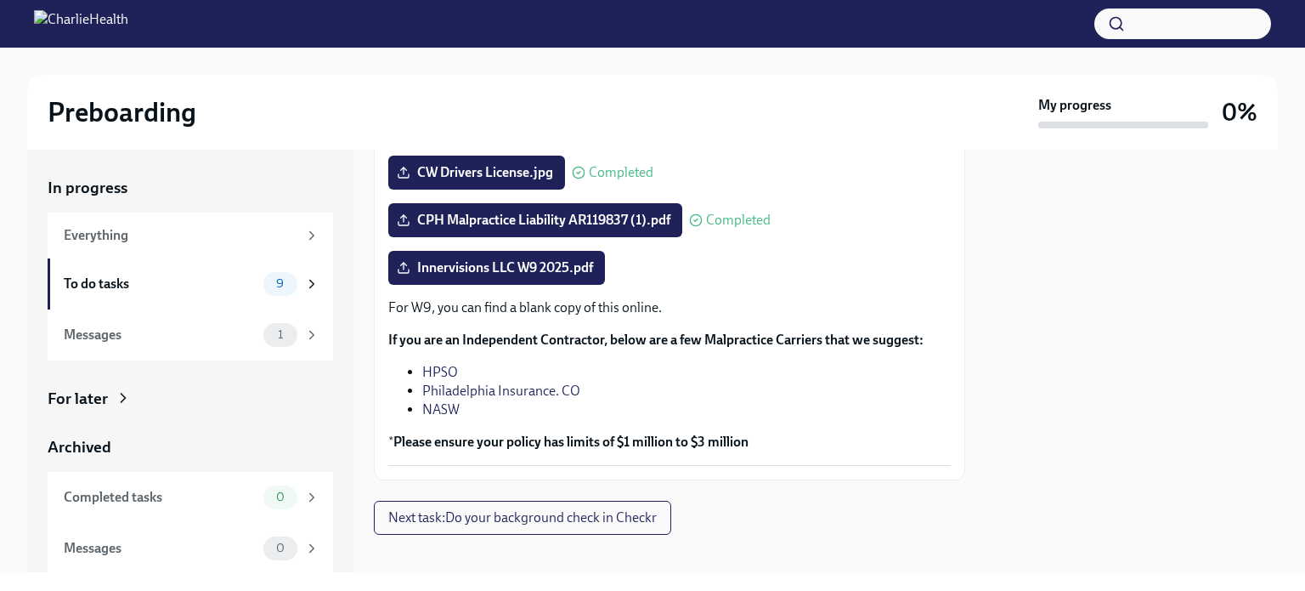
scroll to position [417, 0]
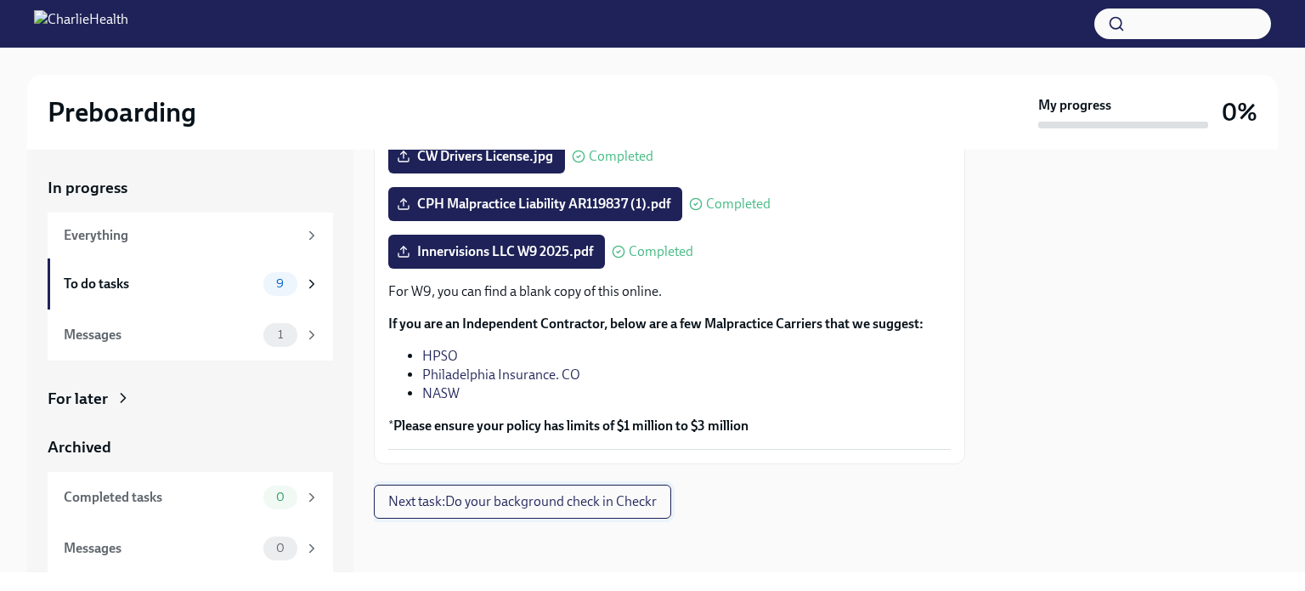
click at [541, 500] on span "Next task : Do your background check in Checkr" at bounding box center [522, 501] width 269 height 17
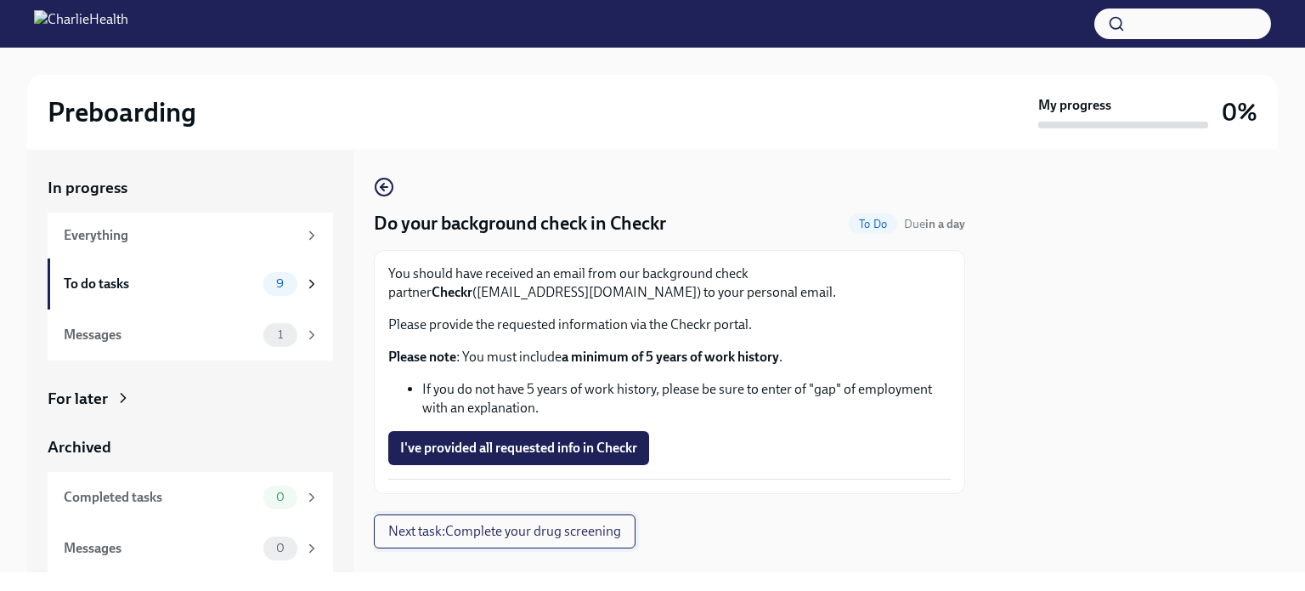
click at [528, 533] on span "Next task : Complete your drug screening" at bounding box center [504, 531] width 233 height 17
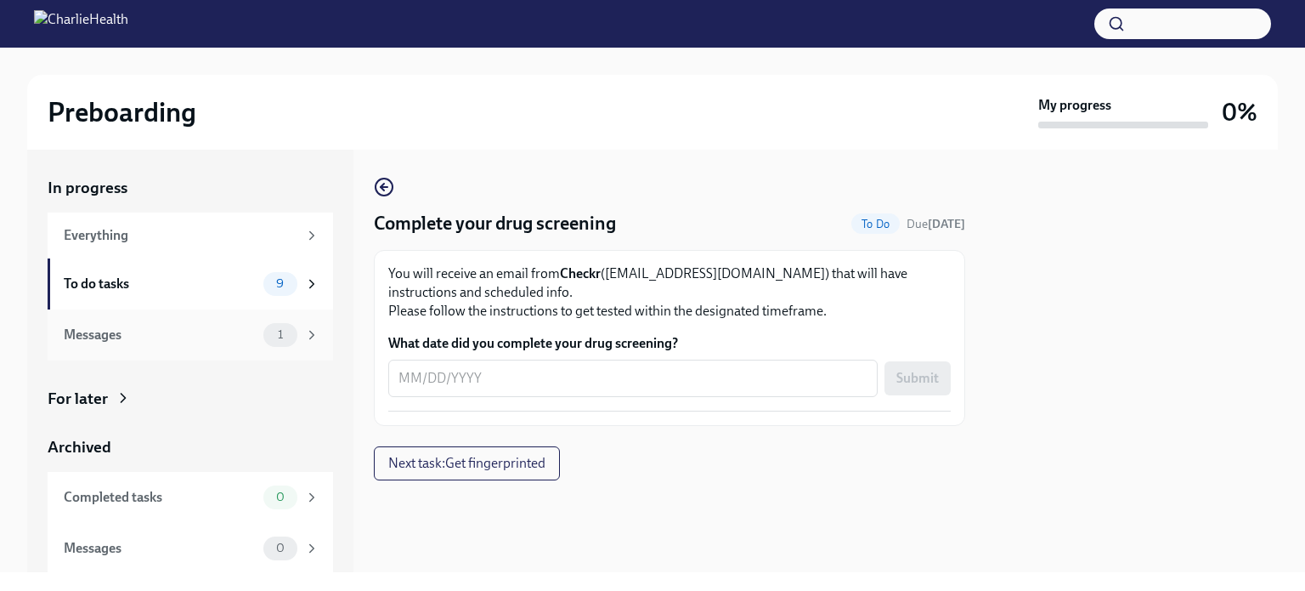
click at [304, 340] on icon at bounding box center [311, 334] width 15 height 15
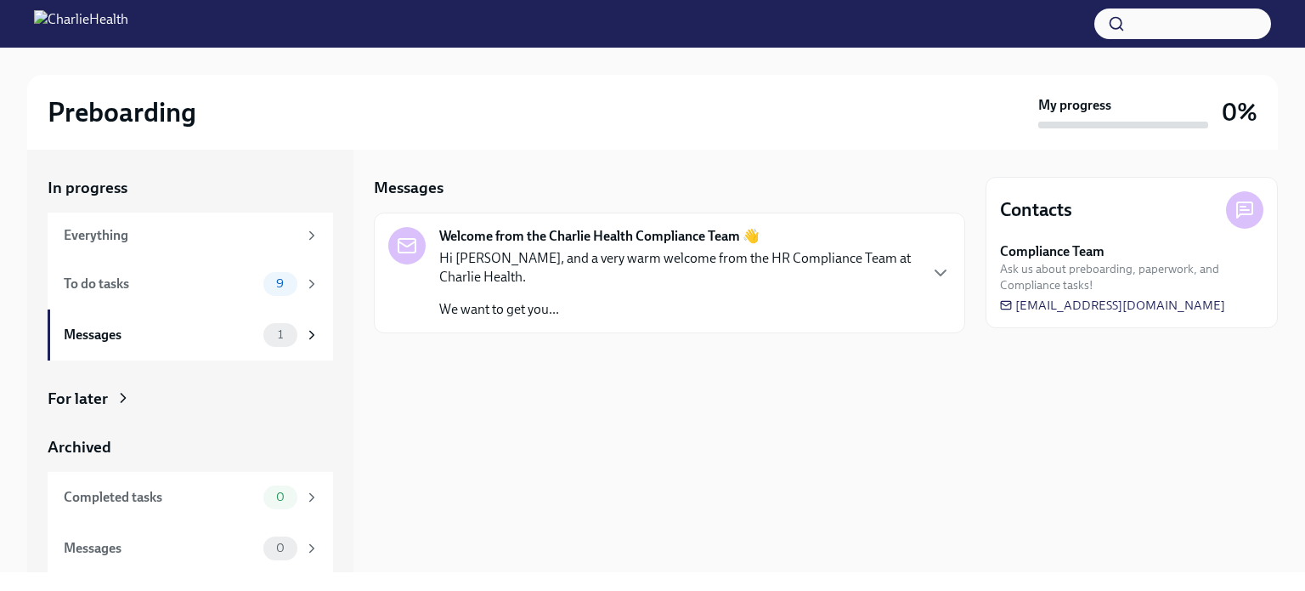
click at [592, 281] on p "Hi Craig, and a very warm welcome from the HR Compliance Team at Charlie Health." at bounding box center [678, 267] width 478 height 37
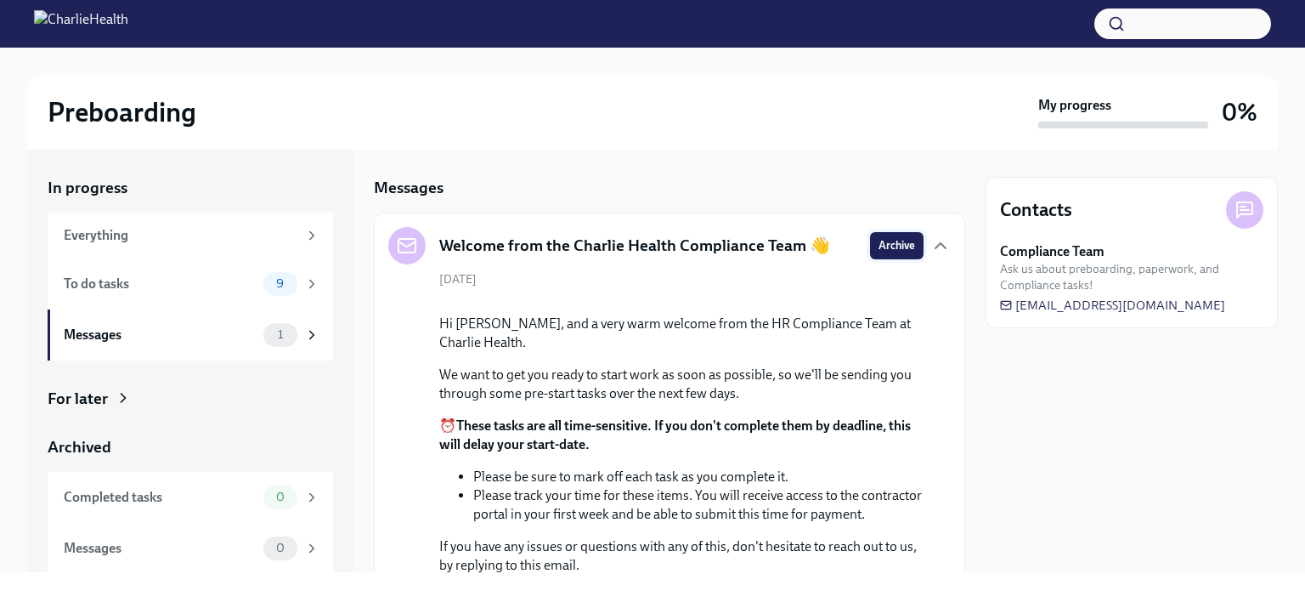
click at [881, 241] on span "Archive" at bounding box center [897, 245] width 37 height 17
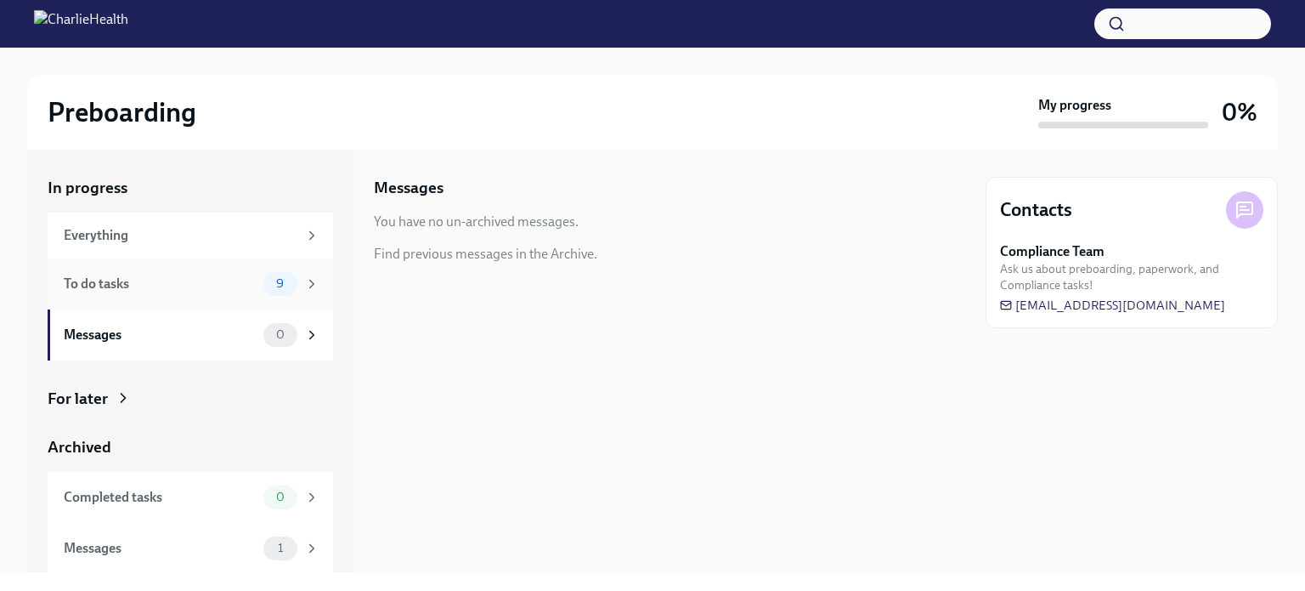
click at [310, 283] on icon at bounding box center [312, 284] width 4 height 8
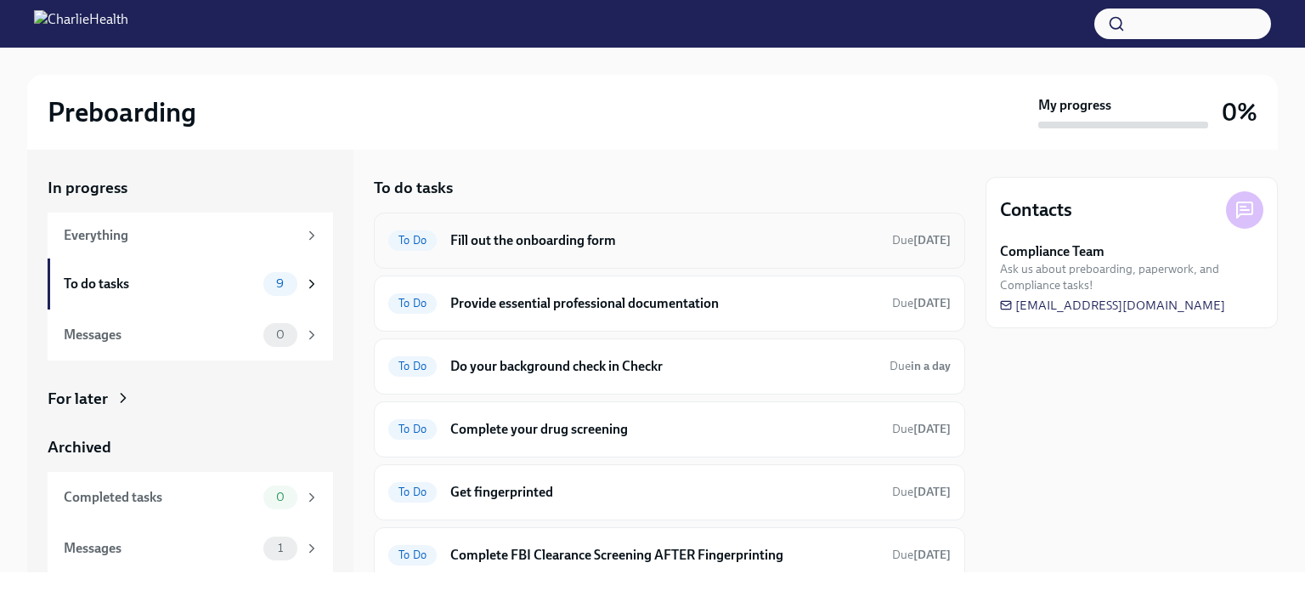
click at [417, 239] on span "To Do" at bounding box center [412, 240] width 48 height 13
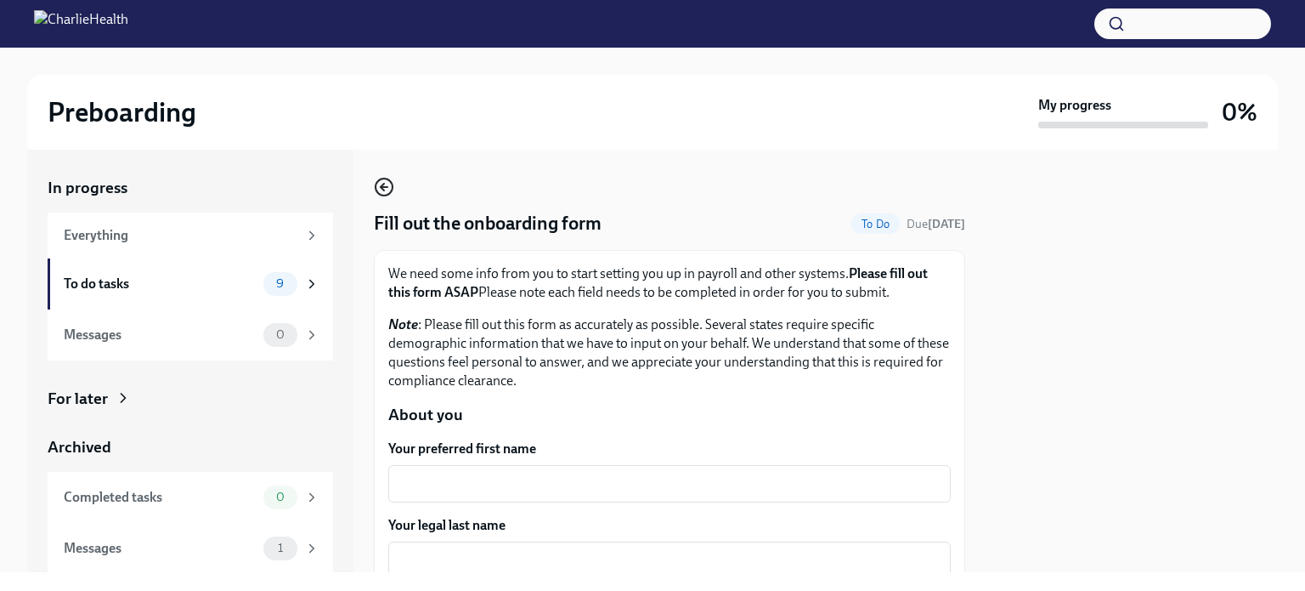
click at [383, 189] on icon "button" at bounding box center [382, 187] width 3 height 7
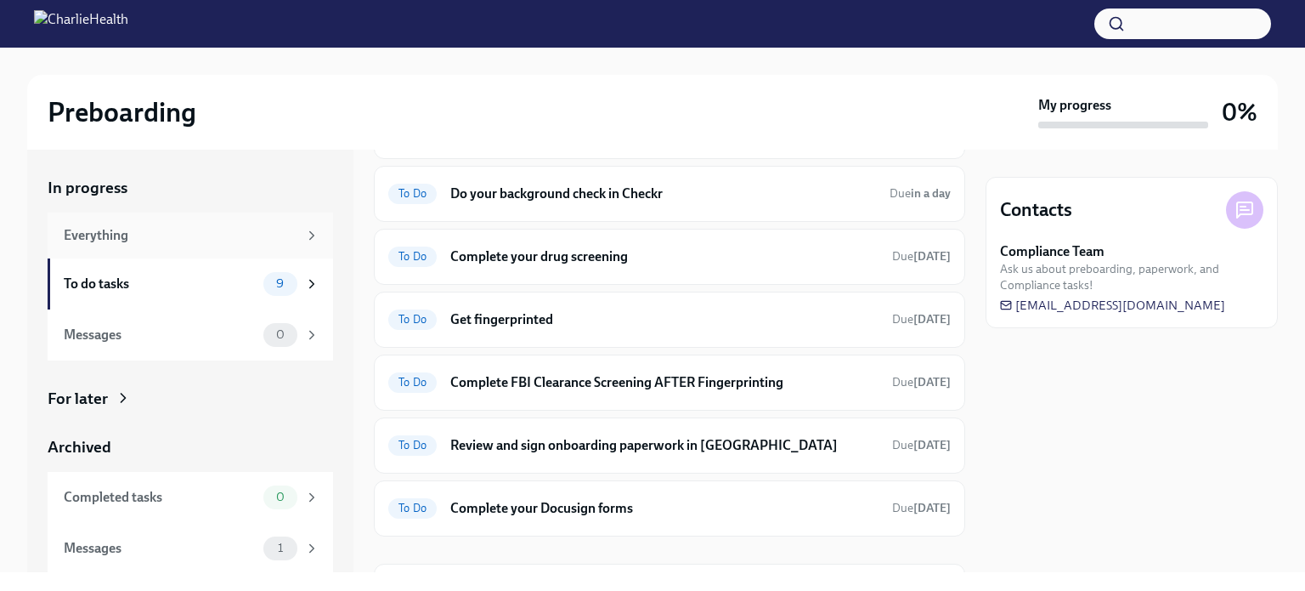
click at [279, 233] on div "Everything" at bounding box center [181, 235] width 234 height 19
click at [304, 234] on icon at bounding box center [311, 235] width 15 height 15
click at [310, 281] on icon at bounding box center [312, 284] width 4 height 8
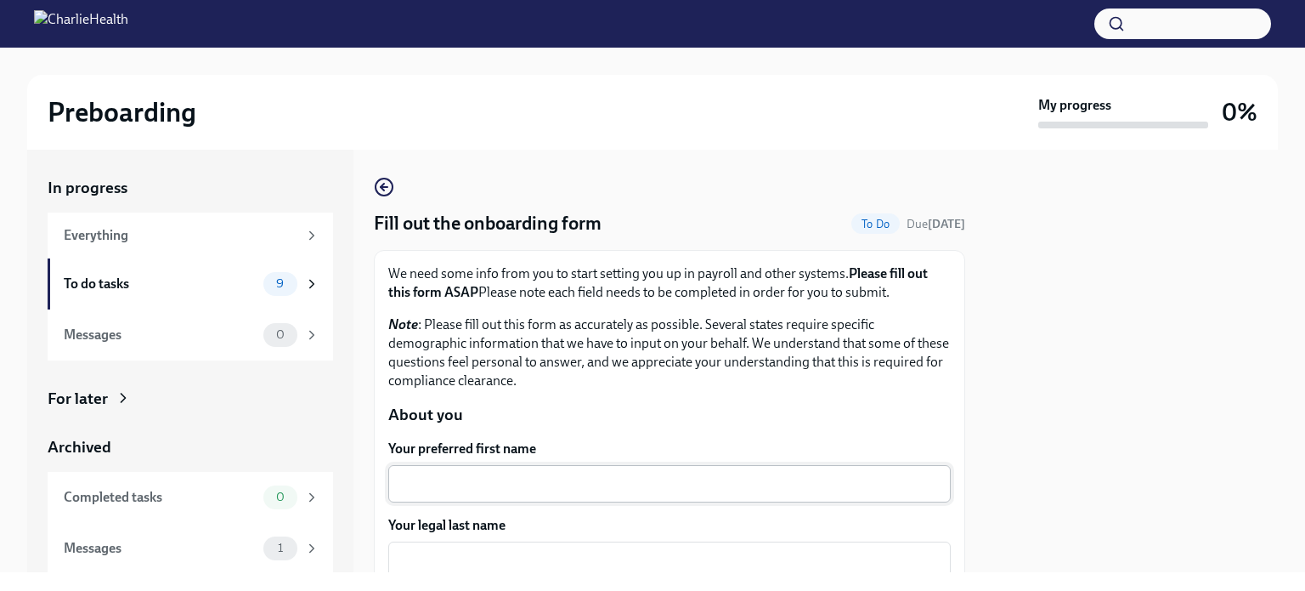
click at [486, 468] on div "x ​" at bounding box center [669, 483] width 563 height 37
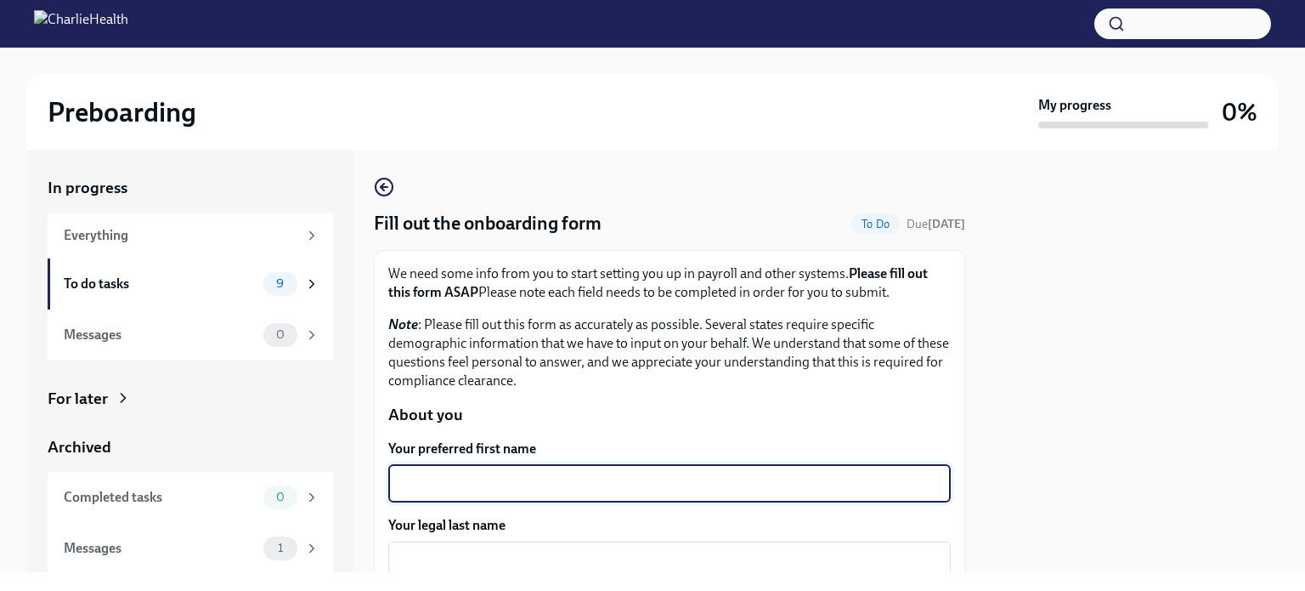
click at [480, 485] on textarea "Your preferred first name" at bounding box center [670, 483] width 542 height 20
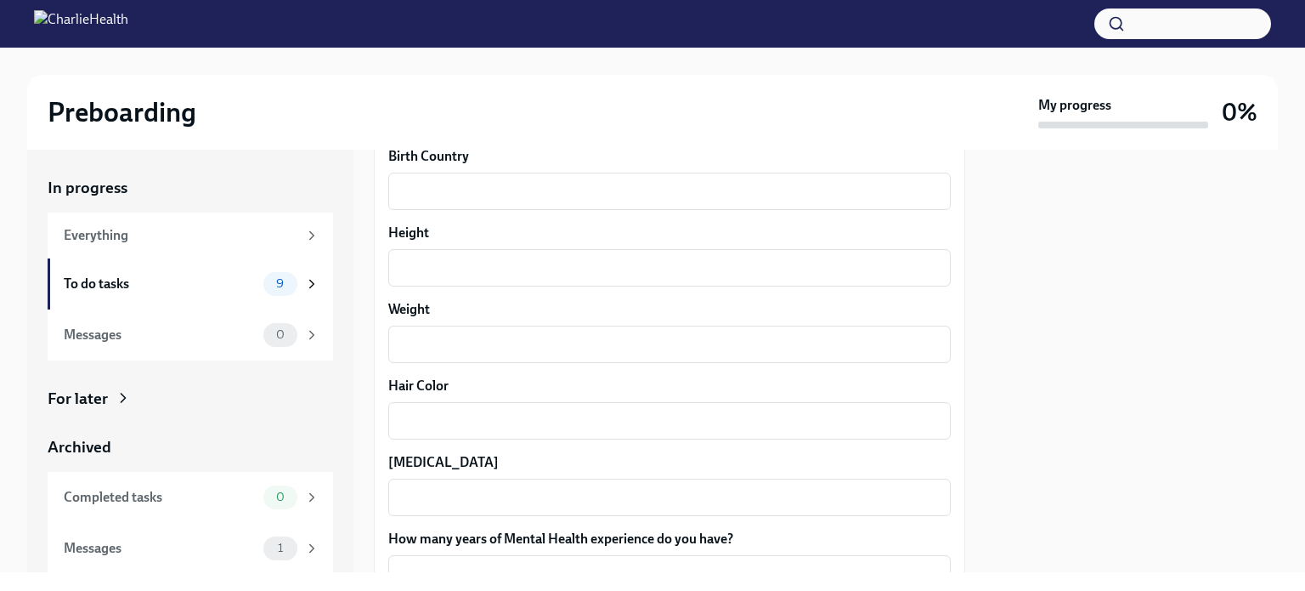
scroll to position [1356, 0]
